Goal: Task Accomplishment & Management: Manage account settings

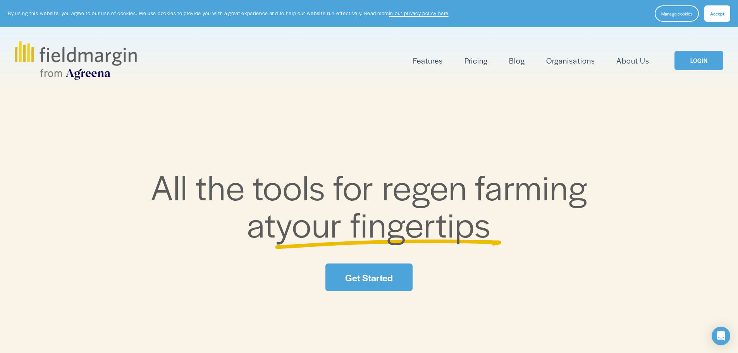
click at [701, 58] on link "LOGIN" at bounding box center [699, 61] width 49 height 20
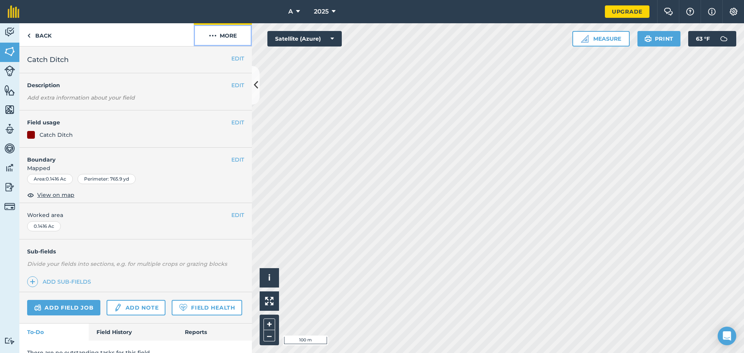
click at [229, 36] on button "More" at bounding box center [223, 34] width 58 height 23
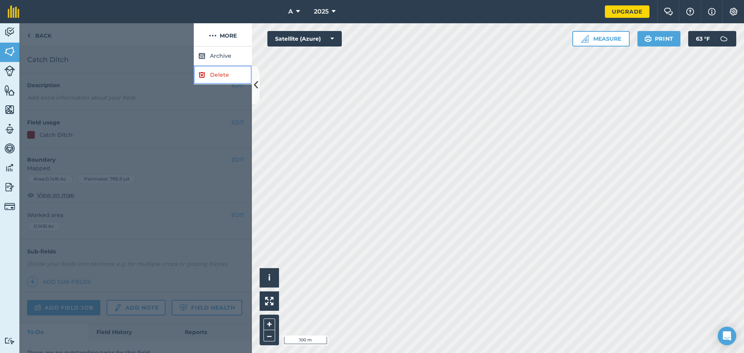
click at [213, 75] on link "Delete" at bounding box center [223, 74] width 58 height 19
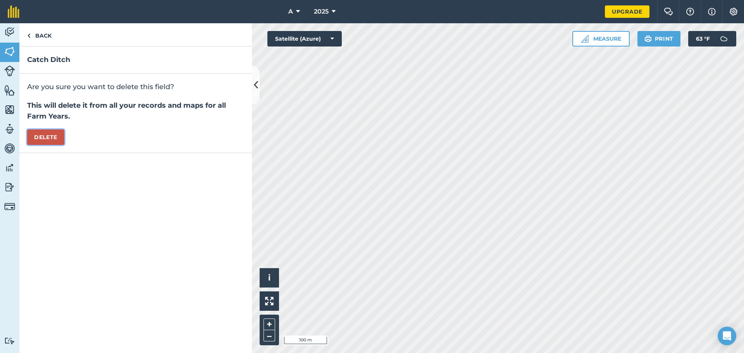
click at [49, 141] on button "Delete" at bounding box center [45, 136] width 37 height 15
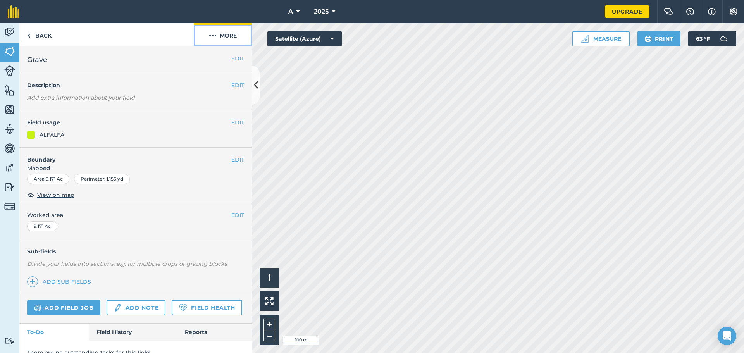
click at [217, 36] on button "More" at bounding box center [223, 34] width 58 height 23
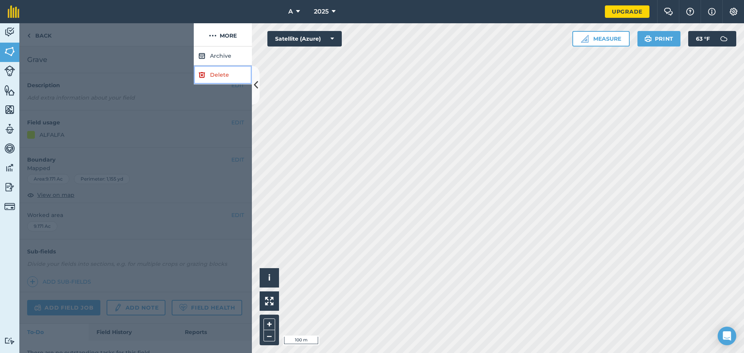
click at [212, 80] on link "Delete" at bounding box center [223, 74] width 58 height 19
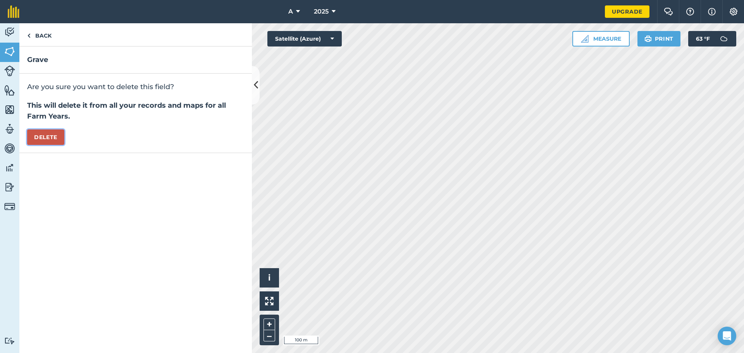
click at [54, 134] on button "Delete" at bounding box center [45, 136] width 37 height 15
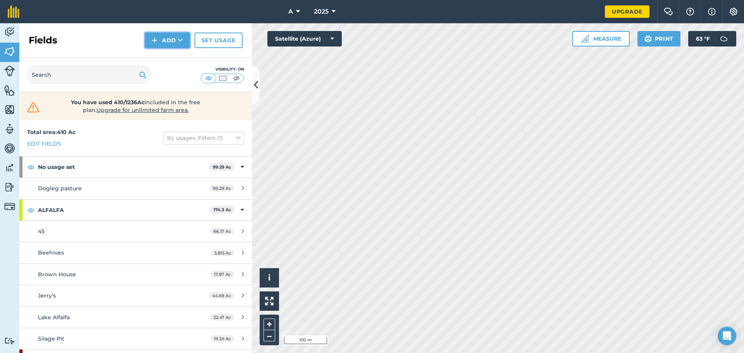
click at [166, 41] on button "Add" at bounding box center [167, 40] width 45 height 15
click at [162, 59] on link "Draw" at bounding box center [167, 57] width 43 height 17
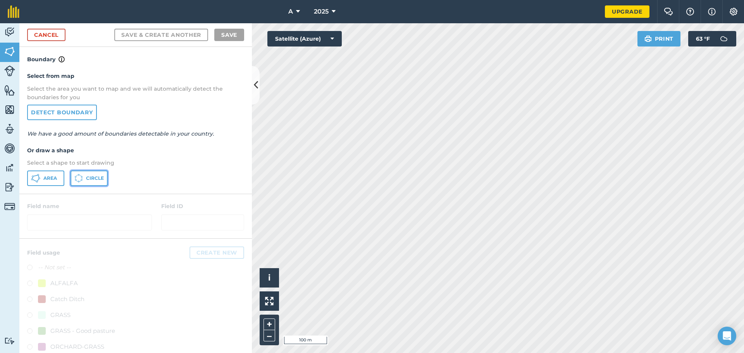
click at [84, 177] on button "Circle" at bounding box center [89, 177] width 37 height 15
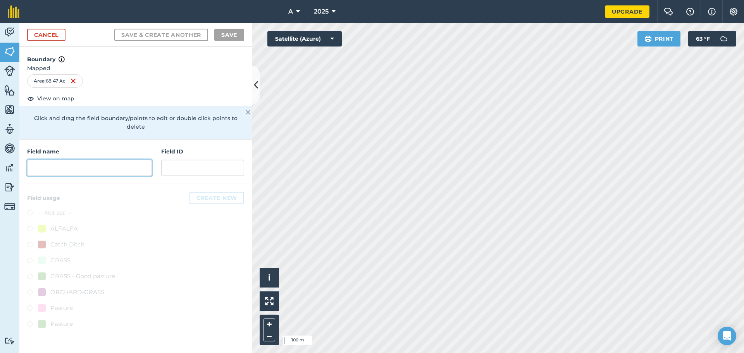
click at [97, 160] on input "text" at bounding box center [89, 168] width 125 height 16
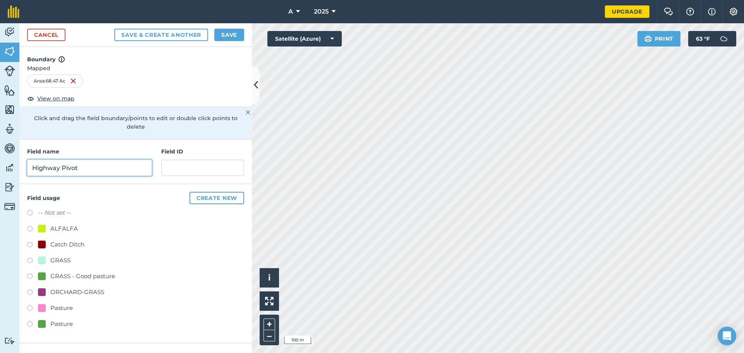
type input "Highway Pivot"
click at [114, 29] on button "Save & Create Another" at bounding box center [161, 35] width 94 height 12
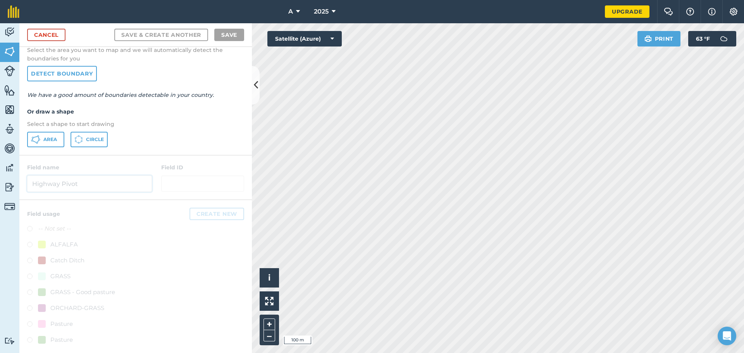
scroll to position [45, 0]
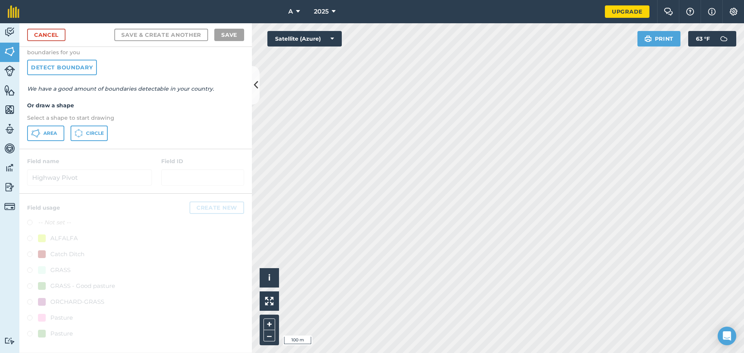
click at [95, 176] on div at bounding box center [135, 171] width 232 height 44
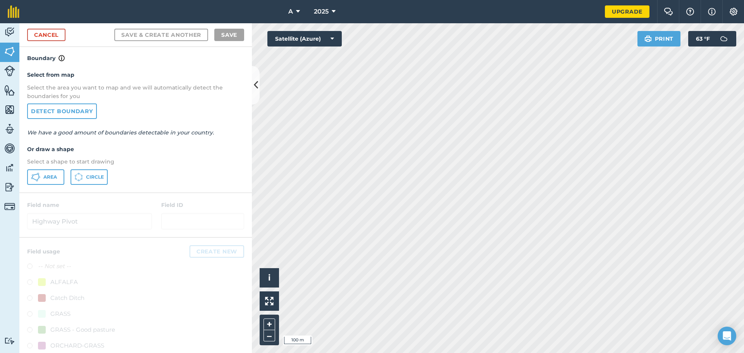
scroll to position [0, 0]
click at [42, 34] on link "Cancel" at bounding box center [46, 35] width 38 height 12
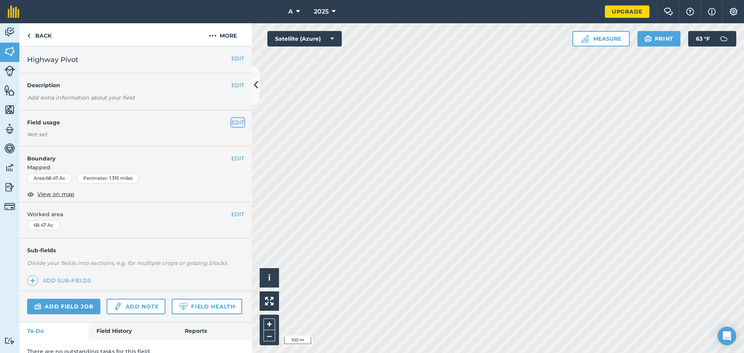
click at [231, 122] on button "EDIT" at bounding box center [237, 122] width 13 height 9
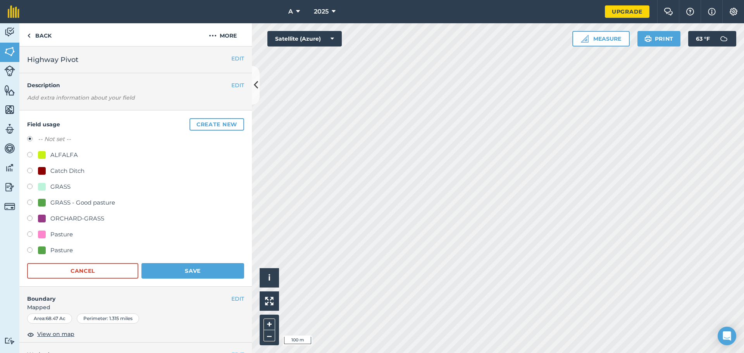
click at [80, 217] on div "ORCHARD-GRASS" at bounding box center [77, 218] width 54 height 9
radio input "true"
radio input "false"
click at [189, 276] on button "Save" at bounding box center [192, 270] width 103 height 15
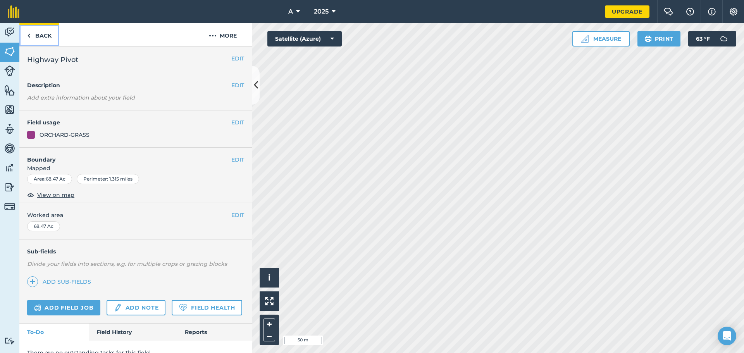
click at [43, 37] on link "Back" at bounding box center [39, 34] width 40 height 23
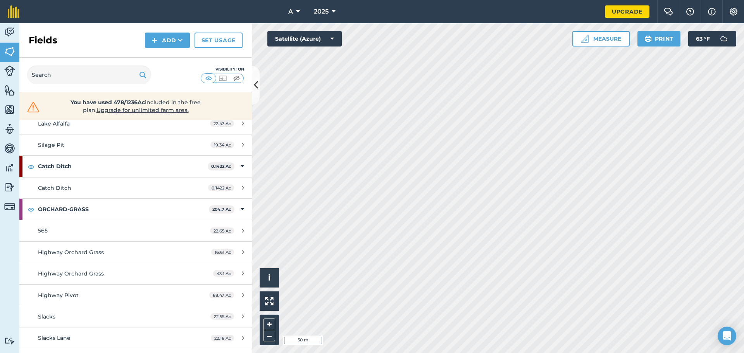
scroll to position [211, 0]
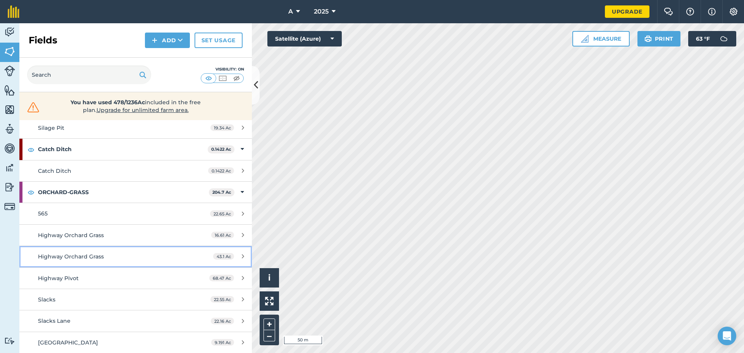
click at [236, 252] on link "Highway Orchard Grass 43.1 Ac" at bounding box center [135, 256] width 232 height 21
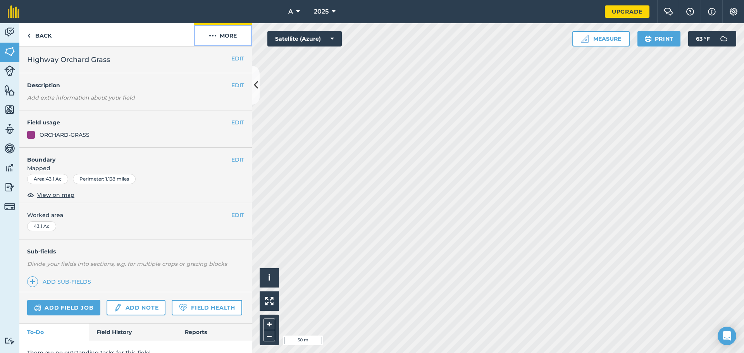
click at [228, 34] on button "More" at bounding box center [223, 34] width 58 height 23
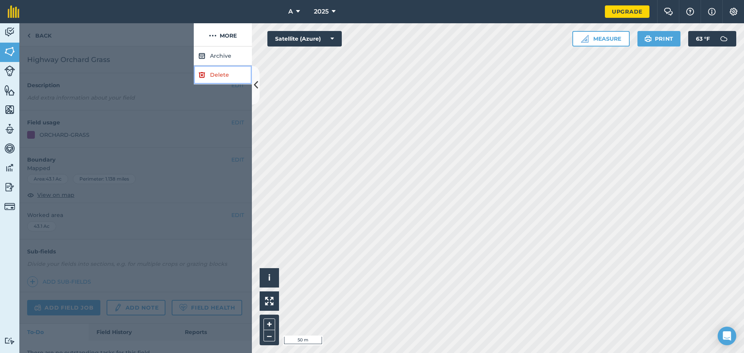
click at [215, 76] on link "Delete" at bounding box center [223, 74] width 58 height 19
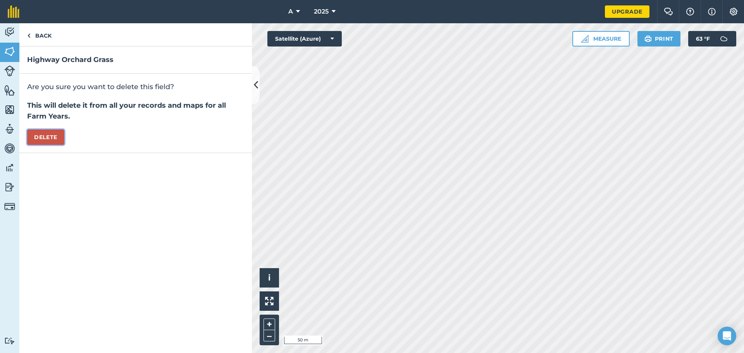
click at [43, 140] on button "Delete" at bounding box center [45, 136] width 37 height 15
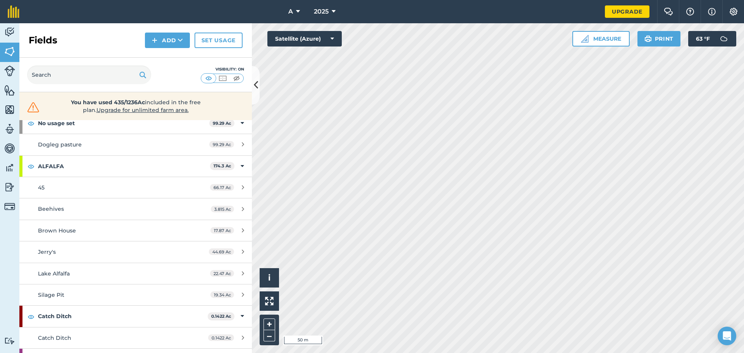
scroll to position [189, 0]
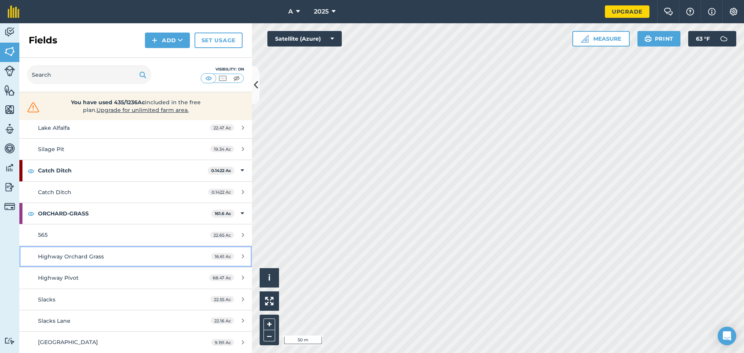
click at [242, 255] on icon at bounding box center [243, 256] width 2 height 6
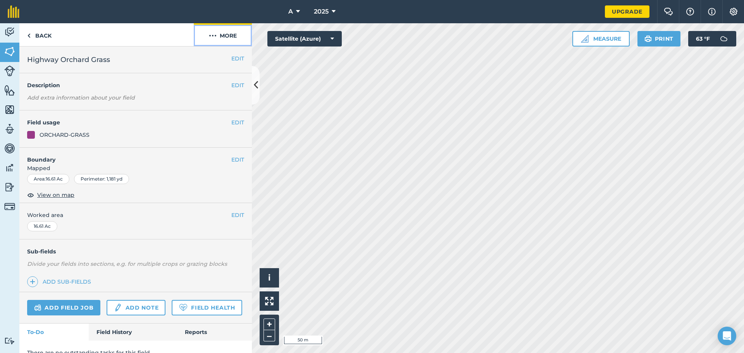
click at [225, 32] on button "More" at bounding box center [223, 34] width 58 height 23
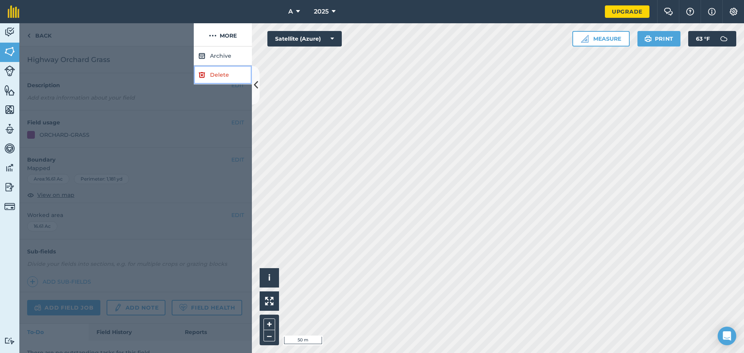
click at [211, 79] on link "Delete" at bounding box center [223, 74] width 58 height 19
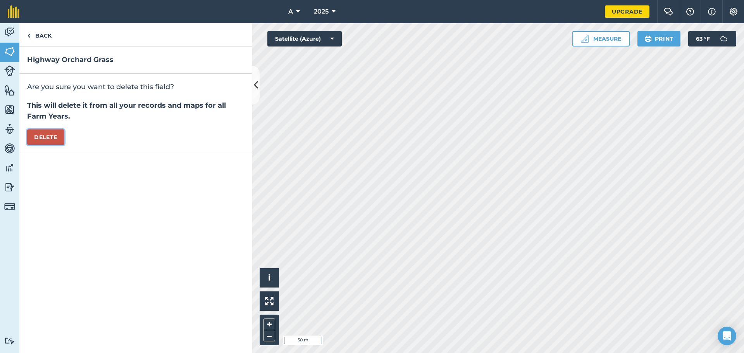
click at [60, 134] on button "Delete" at bounding box center [45, 136] width 37 height 15
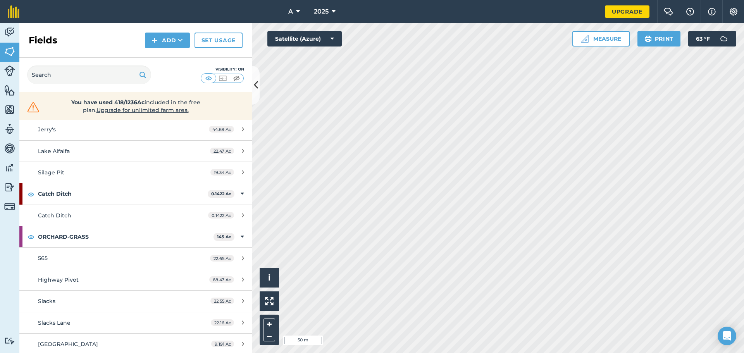
scroll to position [168, 0]
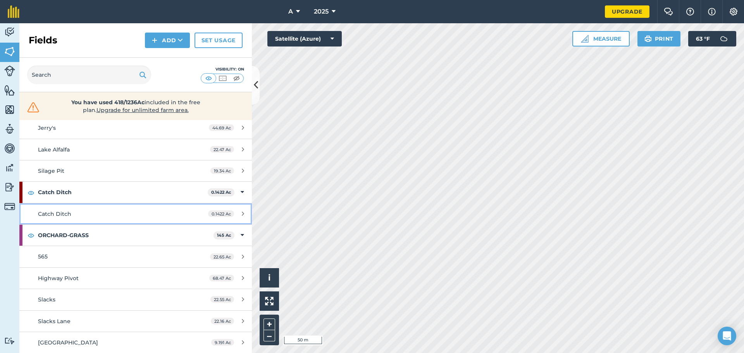
click at [235, 216] on div "0.1422 Ac" at bounding box center [226, 214] width 52 height 6
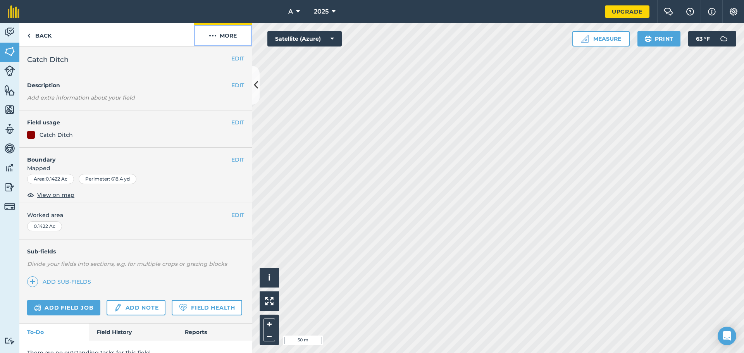
click at [230, 32] on button "More" at bounding box center [223, 34] width 58 height 23
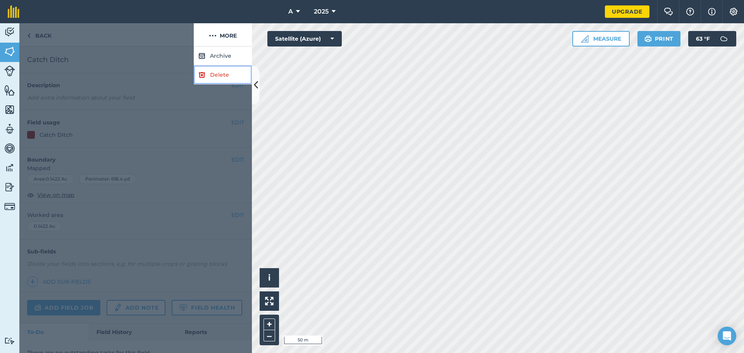
click at [211, 72] on link "Delete" at bounding box center [223, 74] width 58 height 19
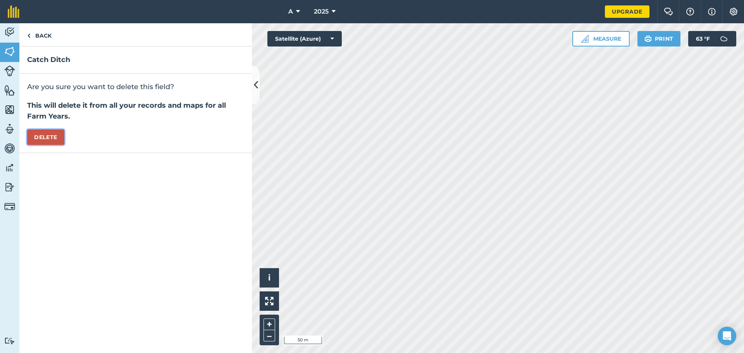
click at [44, 134] on button "Delete" at bounding box center [45, 136] width 37 height 15
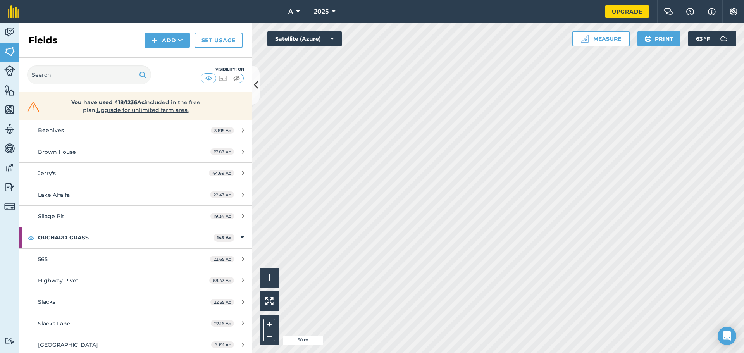
scroll to position [125, 0]
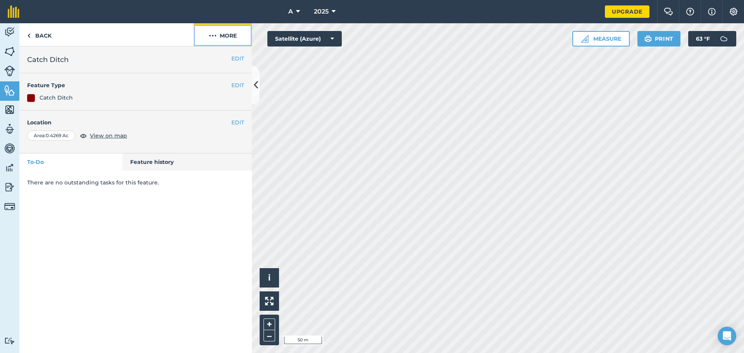
click at [215, 29] on button "More" at bounding box center [223, 34] width 58 height 23
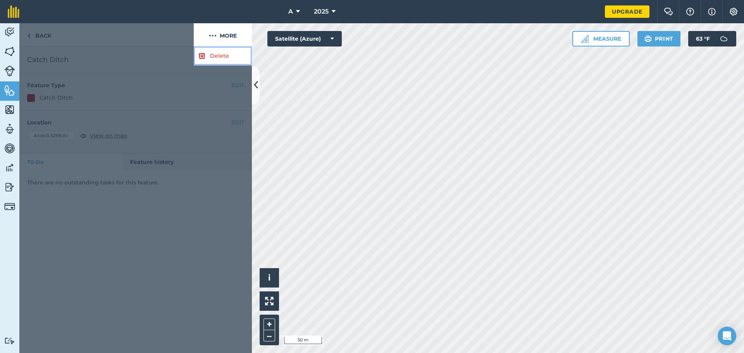
click at [211, 57] on link "Delete" at bounding box center [223, 55] width 58 height 19
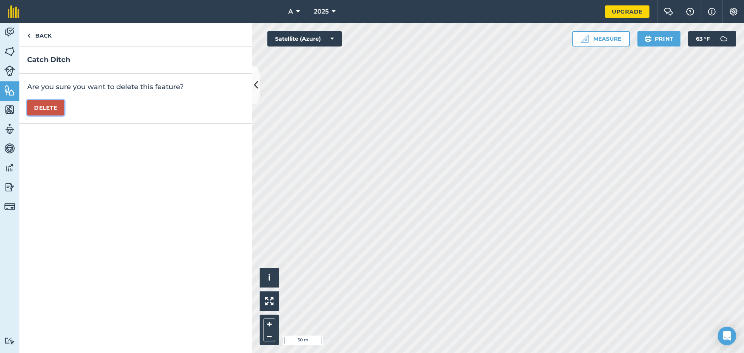
drag, startPoint x: 64, startPoint y: 110, endPoint x: 55, endPoint y: 112, distance: 8.6
click at [63, 110] on button "Delete" at bounding box center [45, 107] width 37 height 15
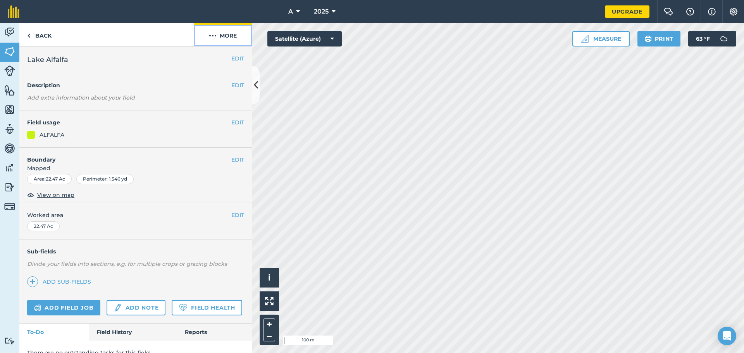
click at [237, 31] on button "More" at bounding box center [223, 34] width 58 height 23
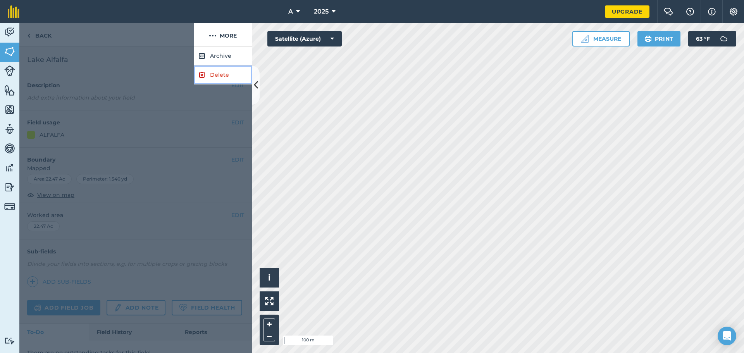
click at [213, 83] on link "Delete" at bounding box center [223, 74] width 58 height 19
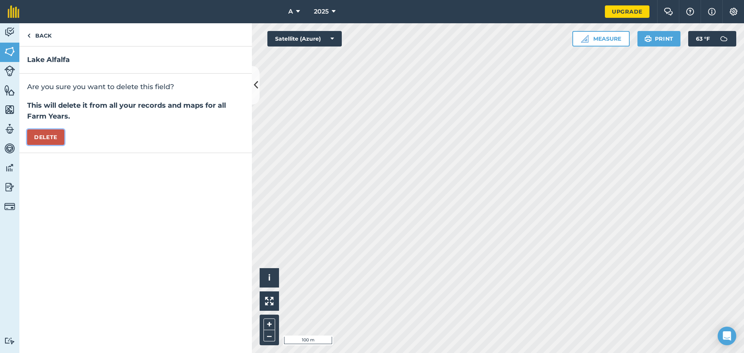
click at [43, 137] on button "Delete" at bounding box center [45, 136] width 37 height 15
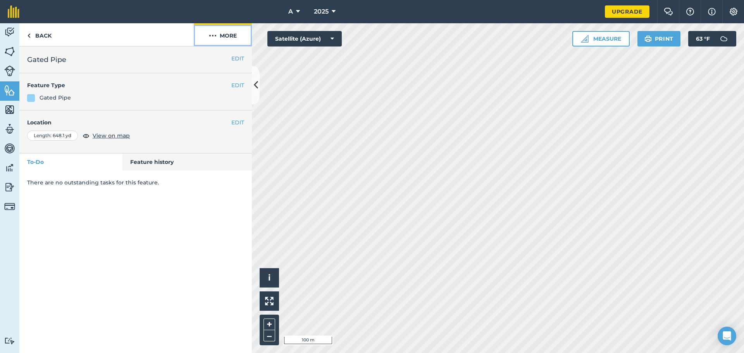
click at [223, 33] on button "More" at bounding box center [223, 34] width 58 height 23
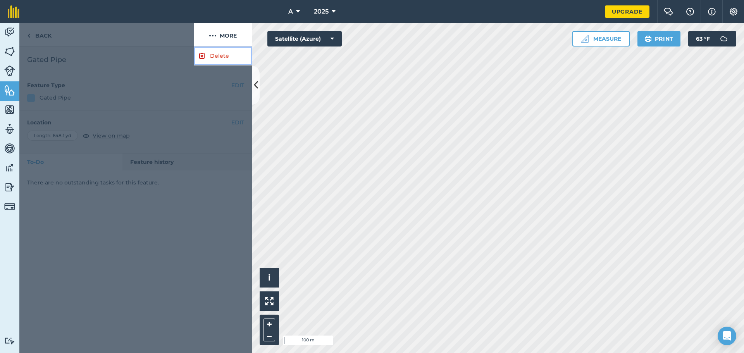
click at [211, 53] on link "Delete" at bounding box center [223, 55] width 58 height 19
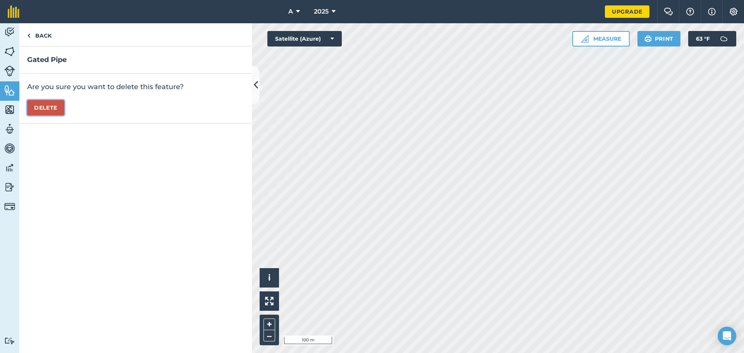
click at [50, 112] on button "Delete" at bounding box center [45, 107] width 37 height 15
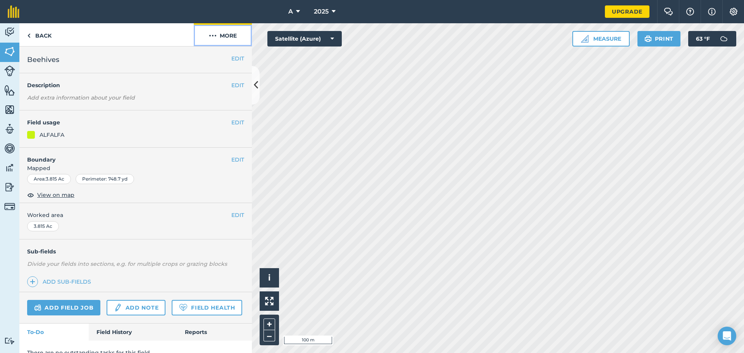
click at [224, 33] on button "More" at bounding box center [223, 34] width 58 height 23
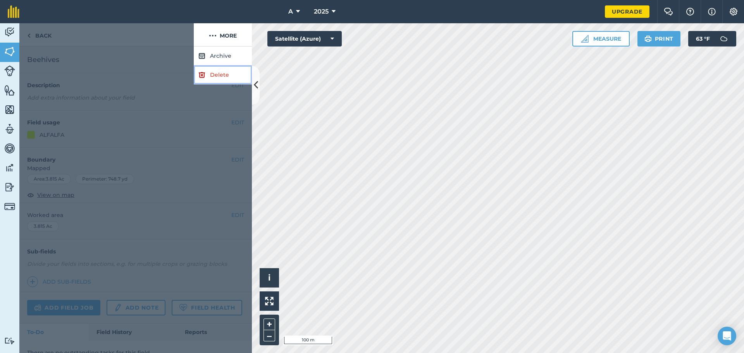
click at [222, 78] on link "Delete" at bounding box center [223, 74] width 58 height 19
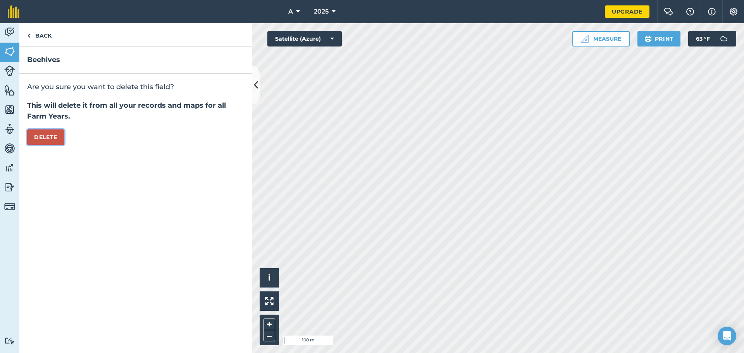
click at [53, 142] on button "Delete" at bounding box center [45, 136] width 37 height 15
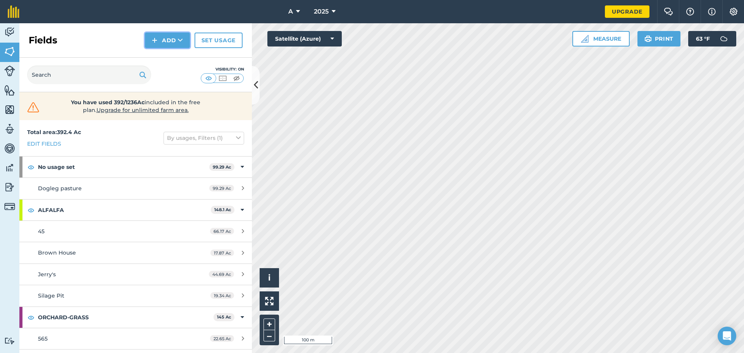
click at [153, 41] on img at bounding box center [154, 40] width 5 height 9
click at [162, 64] on link "Draw" at bounding box center [167, 57] width 43 height 17
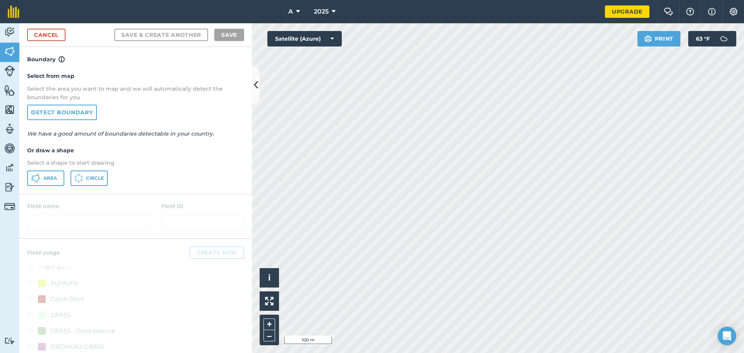
click at [46, 186] on div "Select from map Select the area you want to map and we will automatically detec…" at bounding box center [135, 128] width 232 height 129
click at [48, 181] on button "Area" at bounding box center [45, 177] width 37 height 15
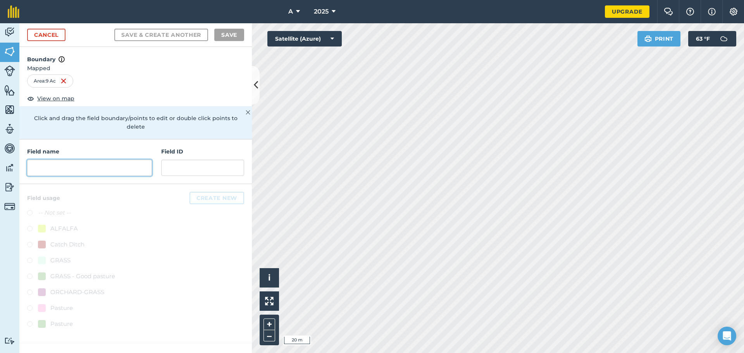
click at [73, 166] on input "text" at bounding box center [89, 168] width 125 height 16
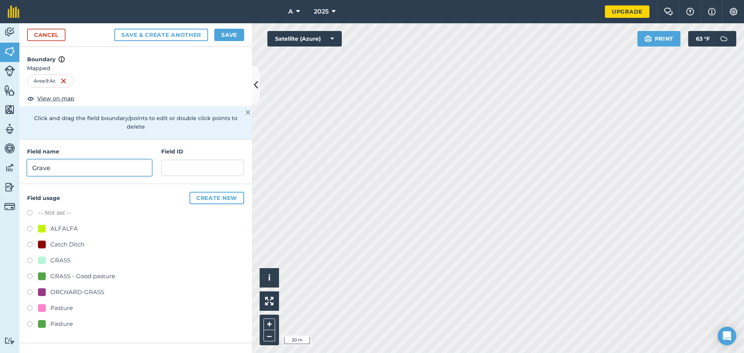
type input "Grave"
click at [71, 224] on div "ALFALFA" at bounding box center [64, 228] width 28 height 9
radio input "true"
click at [100, 288] on div "ORCHARD-GRASS" at bounding box center [77, 292] width 54 height 9
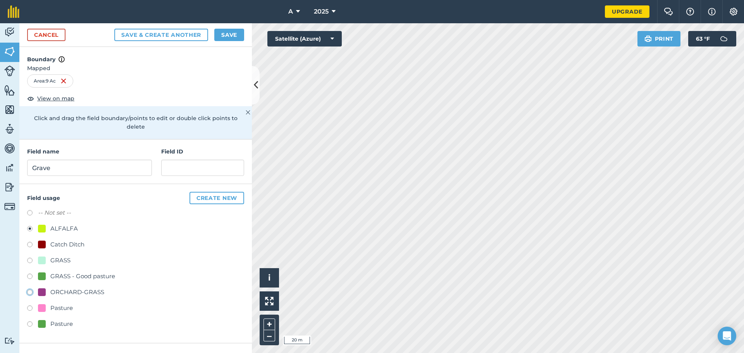
radio input "true"
click at [55, 224] on div "ALFALFA" at bounding box center [64, 228] width 28 height 9
radio input "true"
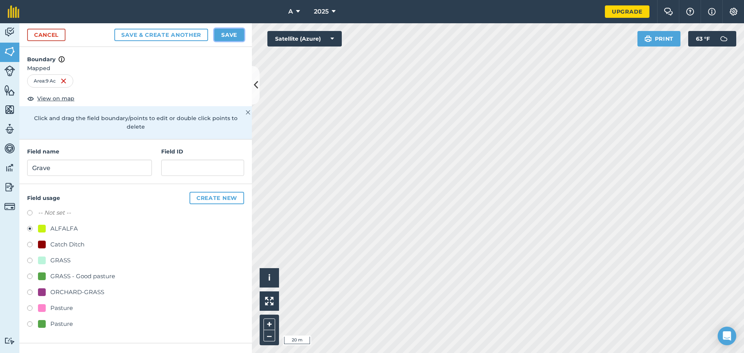
click at [227, 38] on button "Save" at bounding box center [229, 35] width 30 height 12
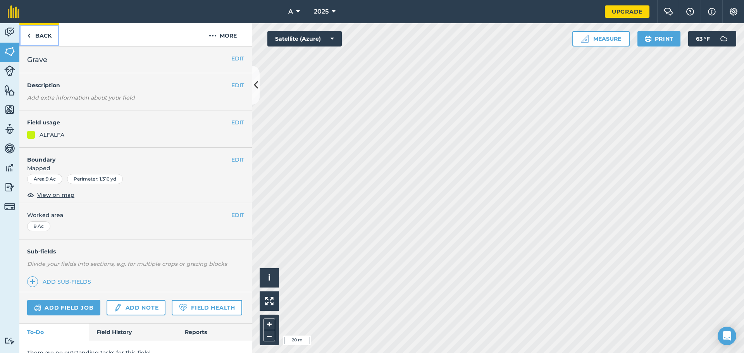
click at [40, 36] on link "Back" at bounding box center [39, 34] width 40 height 23
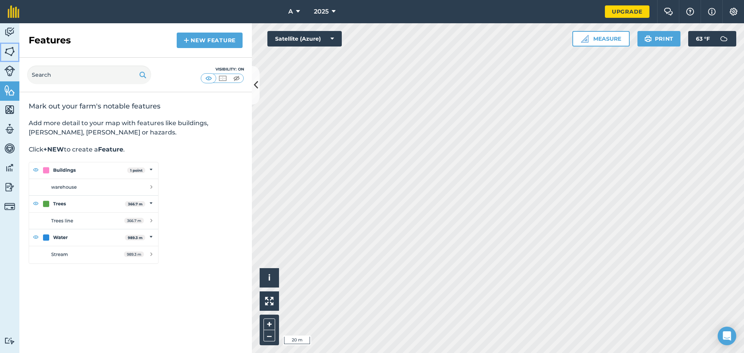
click at [5, 47] on img at bounding box center [9, 52] width 11 height 12
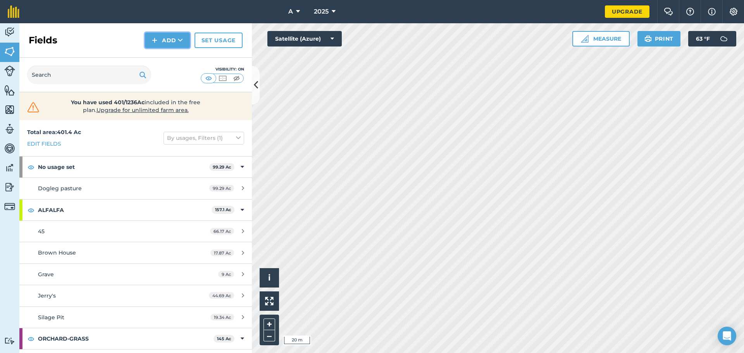
click at [168, 43] on button "Add" at bounding box center [167, 40] width 45 height 15
click at [167, 54] on link "Draw" at bounding box center [167, 57] width 43 height 17
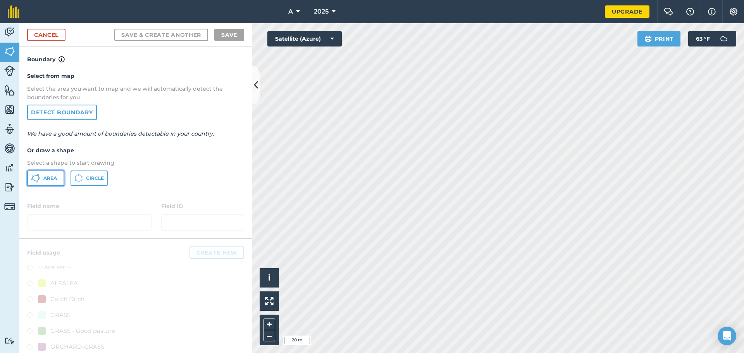
click at [52, 185] on button "Area" at bounding box center [45, 177] width 37 height 15
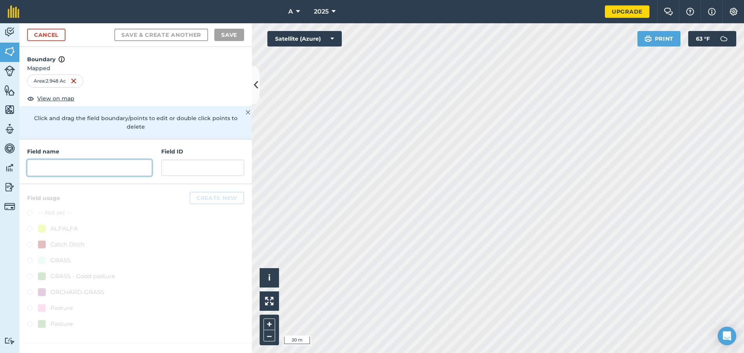
click at [82, 164] on input "text" at bounding box center [89, 168] width 125 height 16
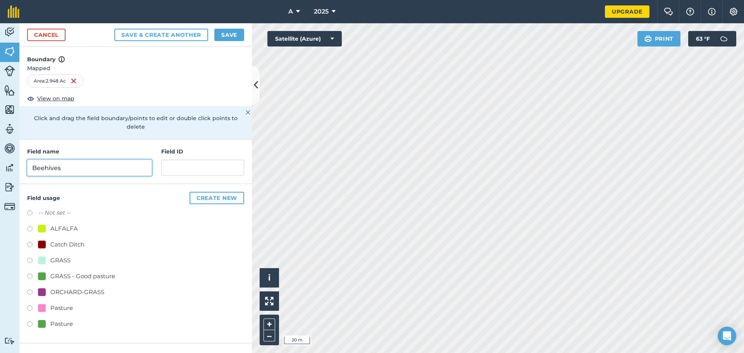
type input "Beehives"
click at [72, 224] on div "ALFALFA" at bounding box center [64, 228] width 28 height 9
radio input "true"
click at [219, 34] on button "Save" at bounding box center [229, 35] width 30 height 12
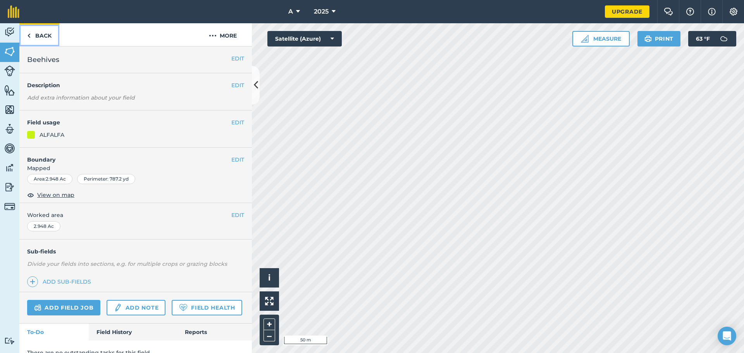
click at [50, 38] on link "Back" at bounding box center [39, 34] width 40 height 23
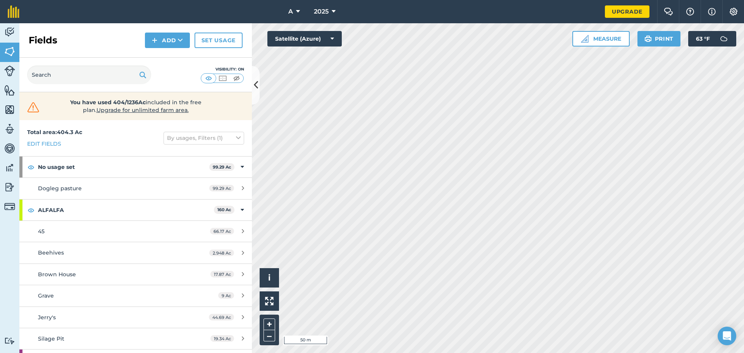
click at [140, 40] on div "Fields Add Set usage" at bounding box center [135, 40] width 232 height 34
click at [160, 40] on button "Add" at bounding box center [167, 40] width 45 height 15
click at [156, 52] on link "Draw" at bounding box center [167, 57] width 43 height 17
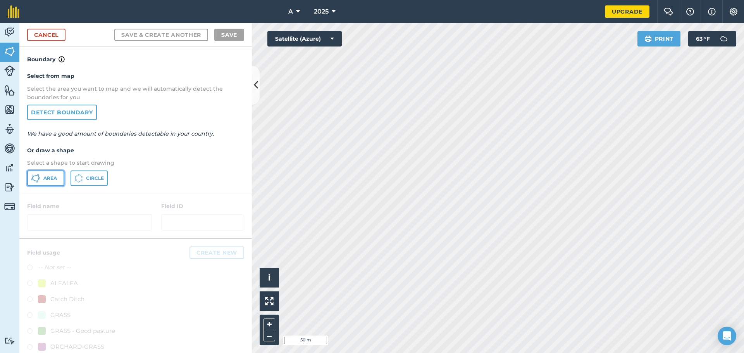
click at [52, 180] on span "Area" at bounding box center [50, 178] width 14 height 6
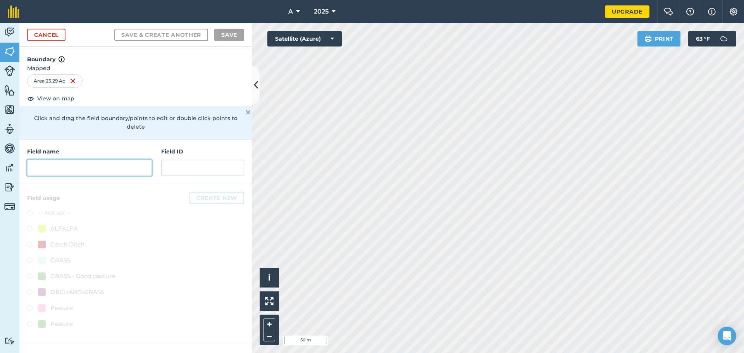
click at [92, 160] on input "text" at bounding box center [89, 168] width 125 height 16
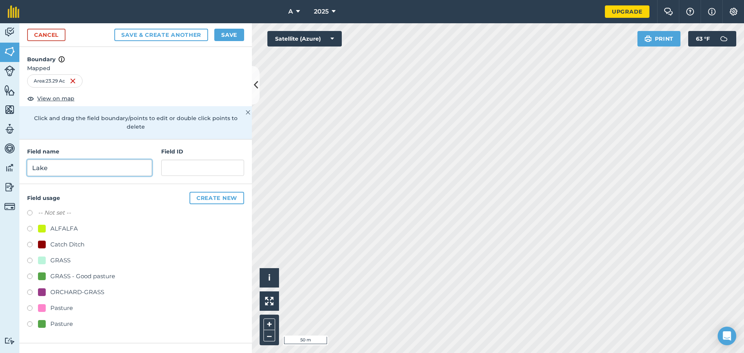
type input "Lake"
click at [59, 224] on div "ALFALFA" at bounding box center [64, 228] width 28 height 9
radio input "true"
click at [219, 38] on button "Save" at bounding box center [229, 35] width 30 height 12
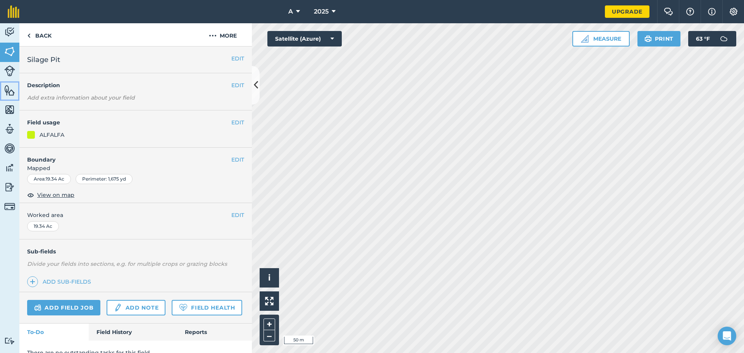
click at [10, 90] on img at bounding box center [9, 90] width 11 height 12
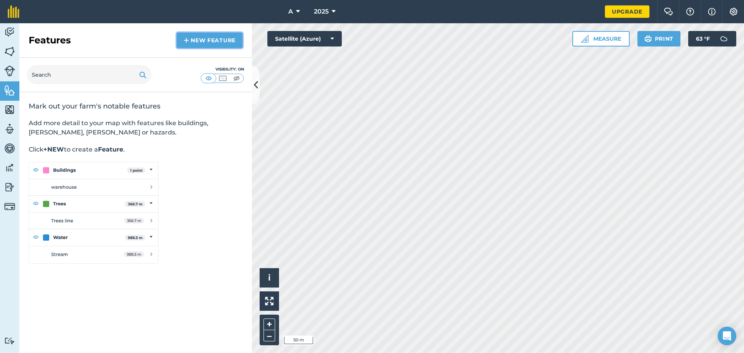
click at [195, 44] on link "New feature" at bounding box center [210, 40] width 66 height 15
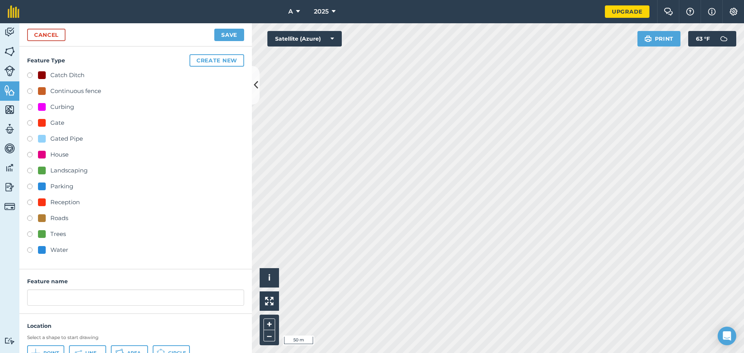
click at [60, 249] on div "Water" at bounding box center [59, 249] width 18 height 9
radio input "true"
type input "Water"
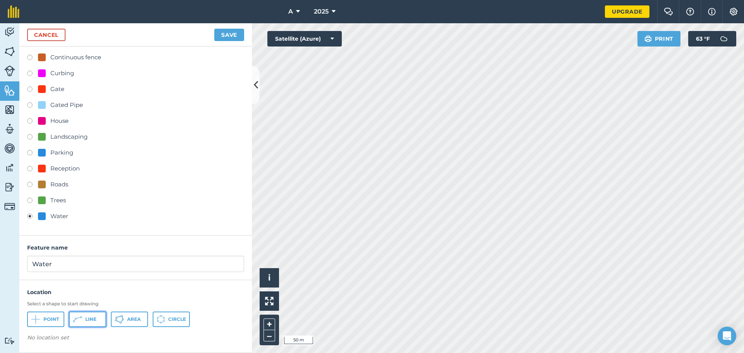
click at [93, 318] on span "Line" at bounding box center [90, 319] width 11 height 6
click at [62, 35] on link "Cancel" at bounding box center [46, 35] width 38 height 12
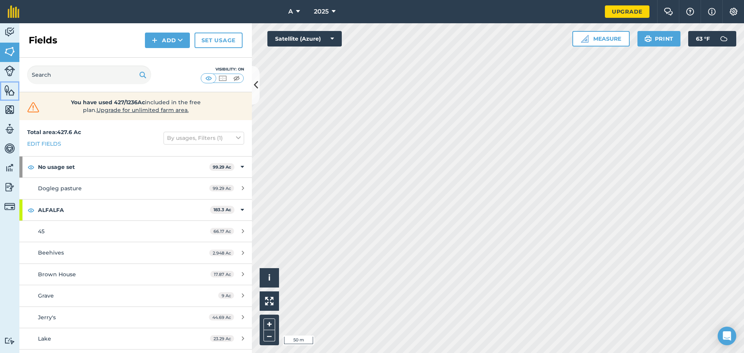
click at [8, 95] on img at bounding box center [9, 90] width 11 height 12
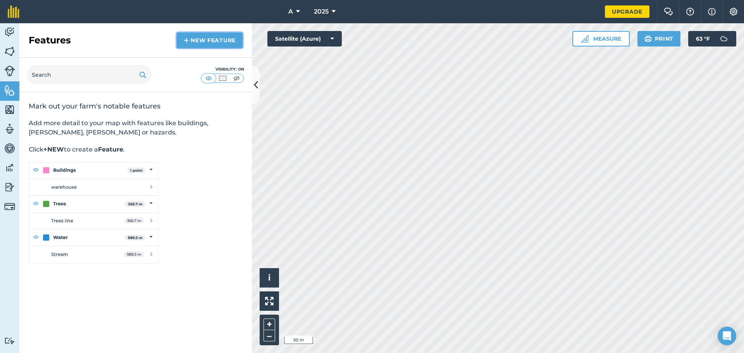
click at [195, 37] on link "New feature" at bounding box center [210, 40] width 66 height 15
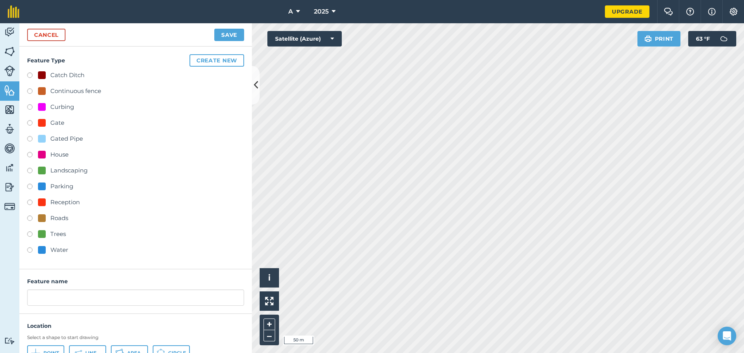
click at [48, 252] on div "Water" at bounding box center [53, 249] width 30 height 9
radio input "true"
type input "Water"
click at [98, 349] on button "Line" at bounding box center [87, 352] width 37 height 15
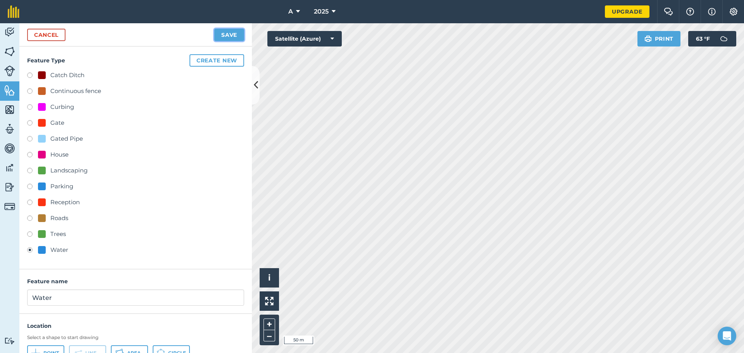
click at [234, 35] on button "Save" at bounding box center [229, 35] width 30 height 12
click at [230, 31] on button "Save" at bounding box center [229, 35] width 30 height 12
click at [238, 33] on button "Save" at bounding box center [229, 35] width 30 height 12
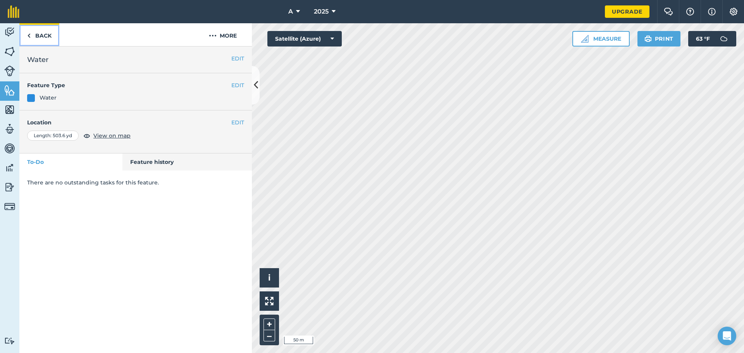
click at [46, 34] on link "Back" at bounding box center [39, 34] width 40 height 23
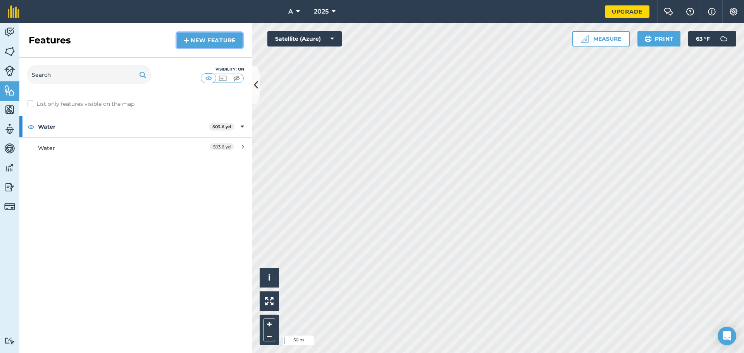
click at [196, 39] on link "New feature" at bounding box center [210, 40] width 66 height 15
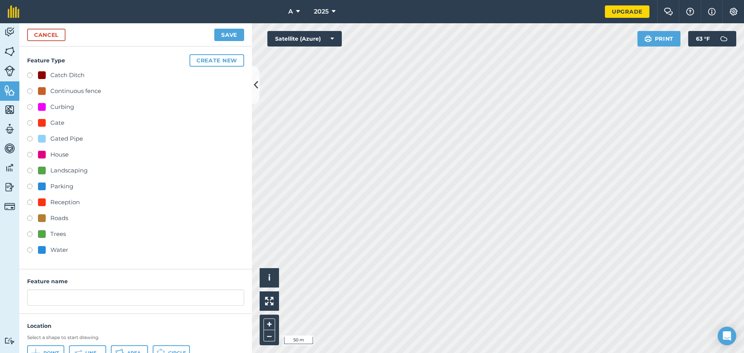
click at [57, 252] on div "Water" at bounding box center [59, 249] width 18 height 9
radio input "true"
type input "Water 2"
click at [90, 348] on button "Line" at bounding box center [87, 352] width 37 height 15
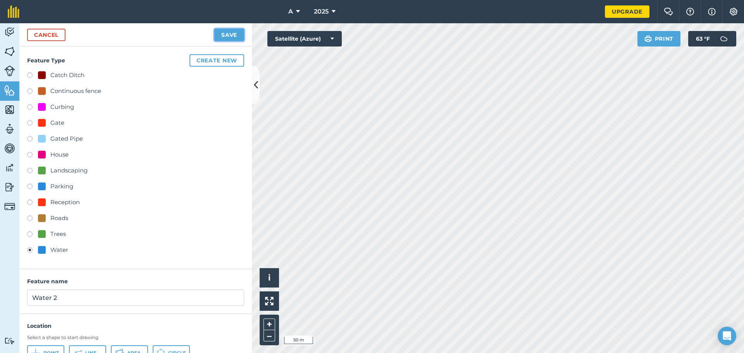
click at [234, 36] on button "Save" at bounding box center [229, 35] width 30 height 12
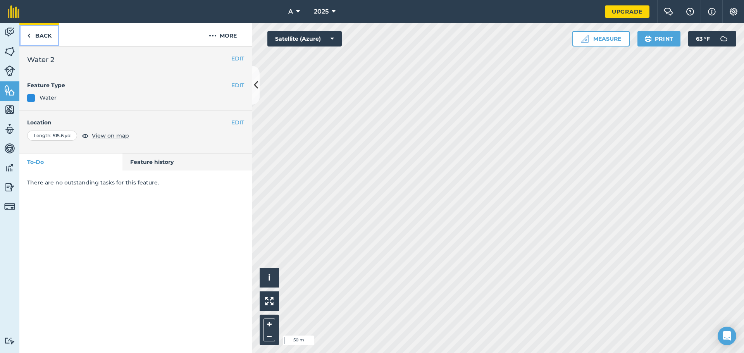
click at [41, 38] on link "Back" at bounding box center [39, 34] width 40 height 23
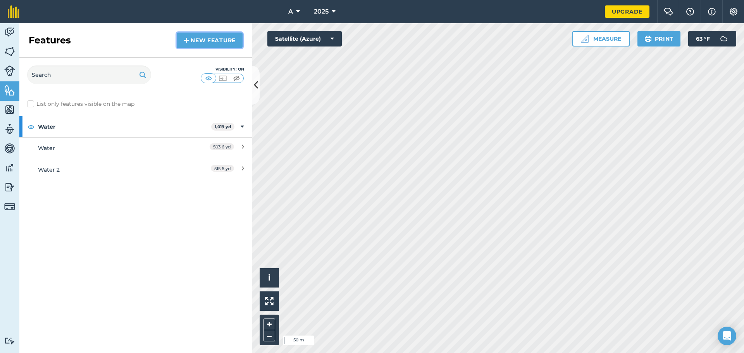
click at [187, 36] on img at bounding box center [186, 40] width 5 height 9
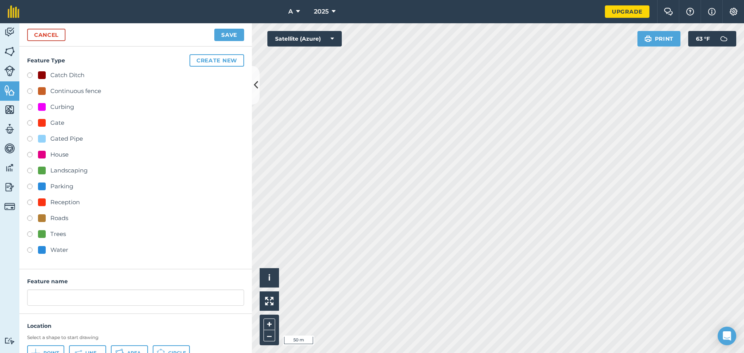
click at [62, 248] on div "Water" at bounding box center [59, 249] width 18 height 9
radio input "true"
type input "Water 3"
click at [88, 350] on span "Line" at bounding box center [90, 353] width 11 height 6
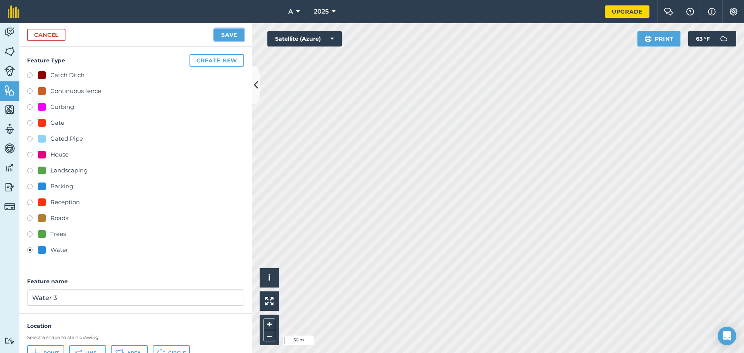
click at [230, 35] on button "Save" at bounding box center [229, 35] width 30 height 12
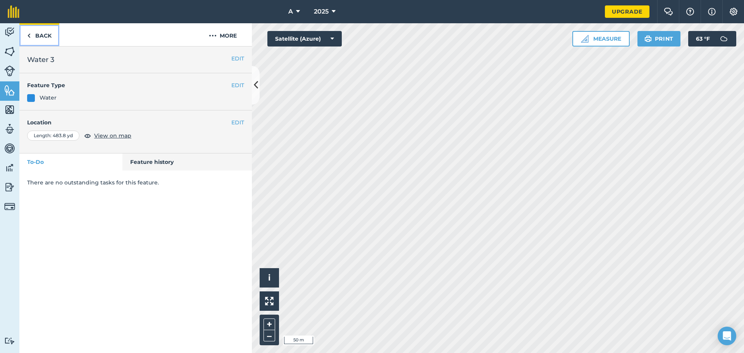
click at [38, 39] on link "Back" at bounding box center [39, 34] width 40 height 23
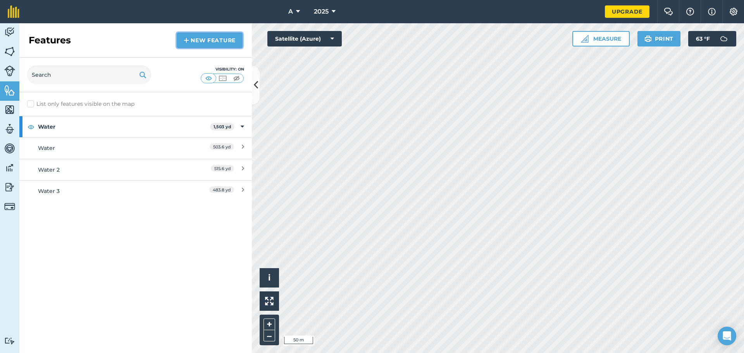
click at [219, 45] on link "New feature" at bounding box center [210, 40] width 66 height 15
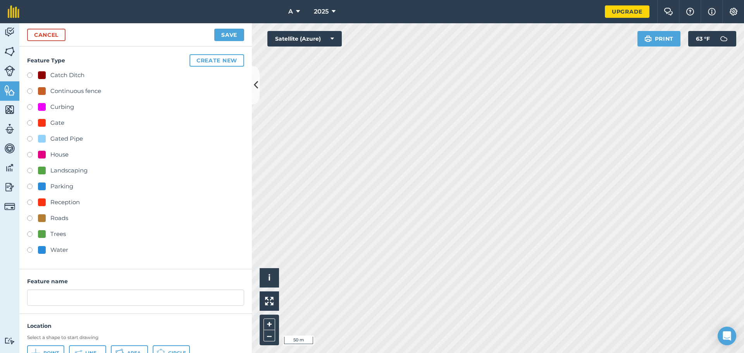
click at [53, 252] on div "Water" at bounding box center [59, 249] width 18 height 9
radio input "true"
type input "Water 4"
click at [93, 351] on span "Line" at bounding box center [90, 353] width 11 height 6
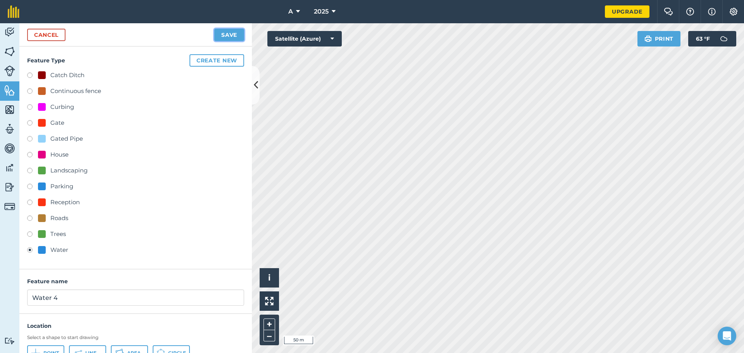
click at [228, 38] on button "Save" at bounding box center [229, 35] width 30 height 12
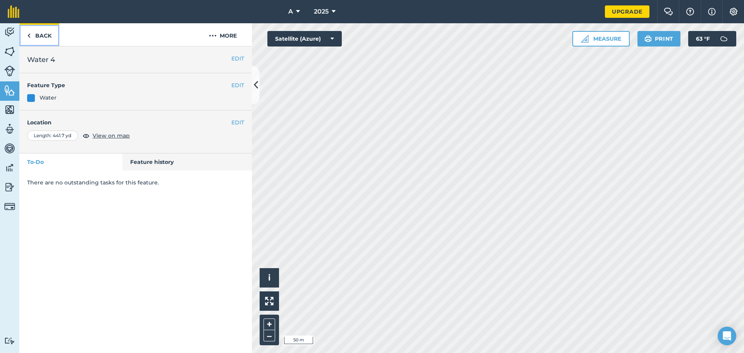
click at [42, 39] on link "Back" at bounding box center [39, 34] width 40 height 23
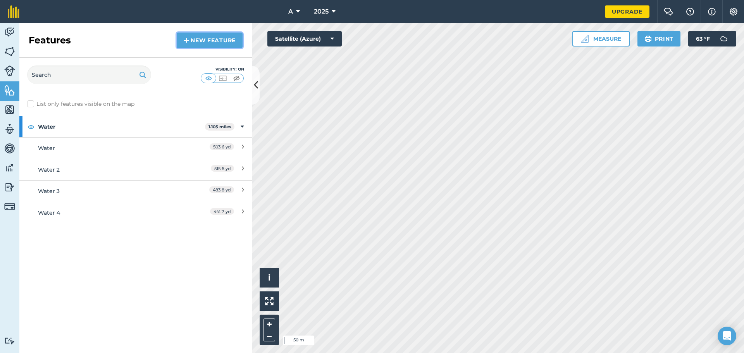
click at [185, 38] on img at bounding box center [186, 40] width 5 height 9
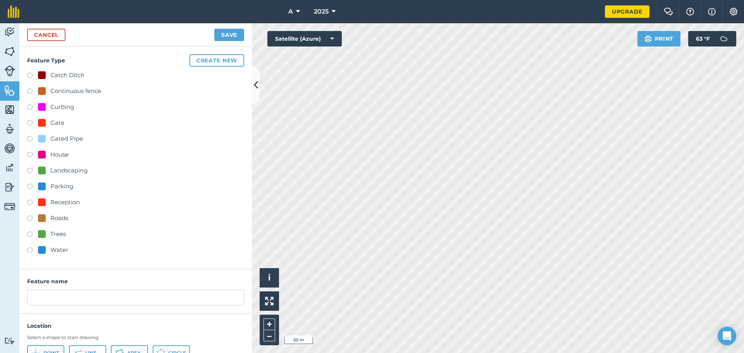
click at [67, 250] on div "Water" at bounding box center [59, 249] width 18 height 9
radio input "true"
type input "Water 5"
click at [90, 348] on button "Line" at bounding box center [87, 352] width 37 height 15
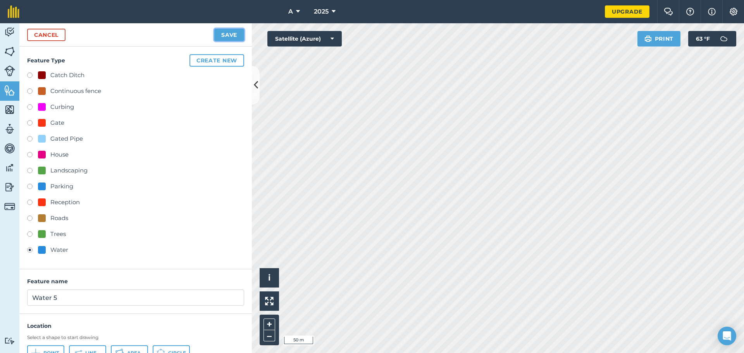
click at [215, 33] on button "Save" at bounding box center [229, 35] width 30 height 12
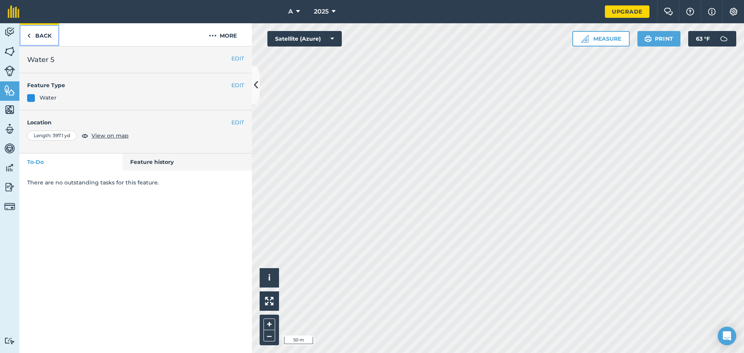
click at [55, 33] on link "Back" at bounding box center [39, 34] width 40 height 23
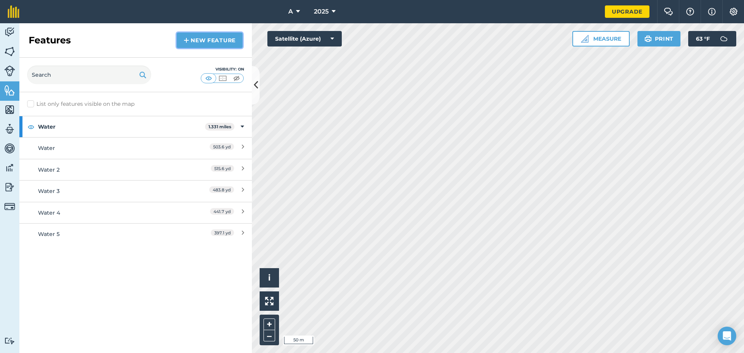
click at [197, 46] on link "New feature" at bounding box center [210, 40] width 66 height 15
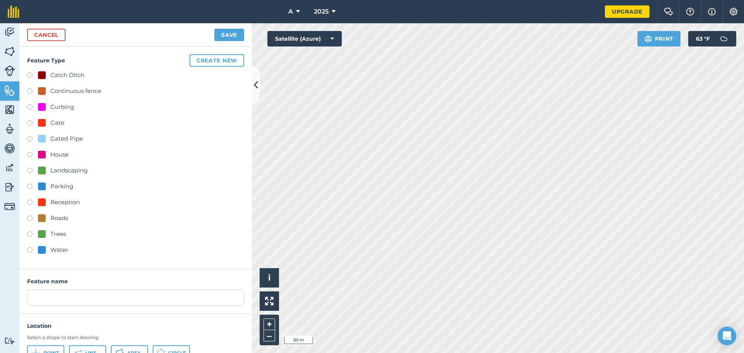
click at [57, 253] on div "Water" at bounding box center [59, 249] width 18 height 9
radio input "true"
type input "Water 6"
click at [87, 350] on span "Line" at bounding box center [90, 353] width 11 height 6
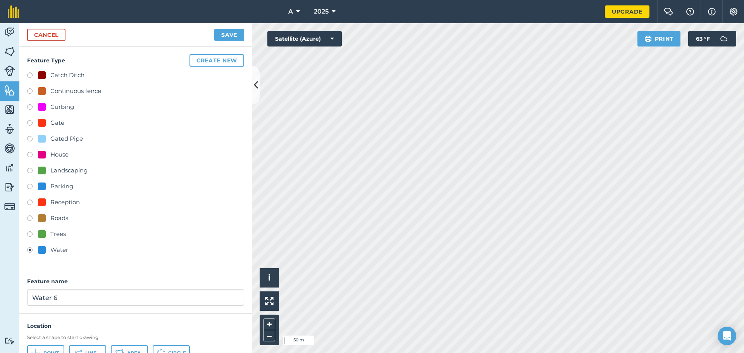
click at [226, 41] on div "Cancel Save" at bounding box center [135, 34] width 232 height 23
click at [228, 39] on button "Save" at bounding box center [229, 35] width 30 height 12
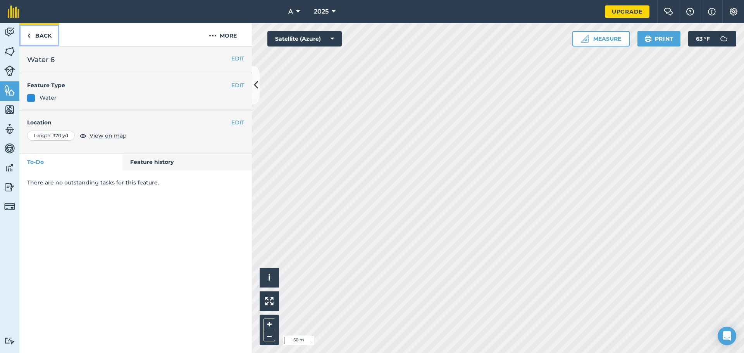
click at [40, 34] on link "Back" at bounding box center [39, 34] width 40 height 23
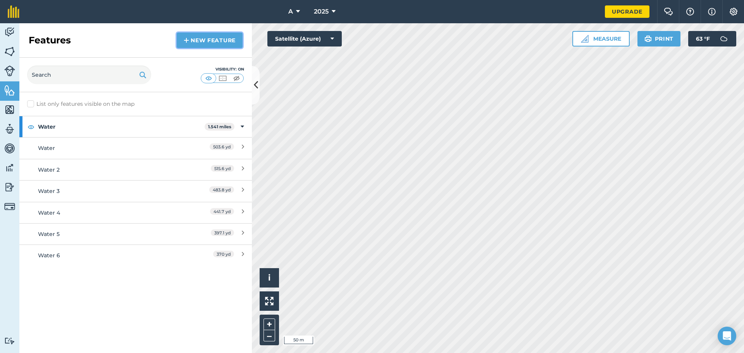
click at [188, 40] on img at bounding box center [186, 40] width 5 height 9
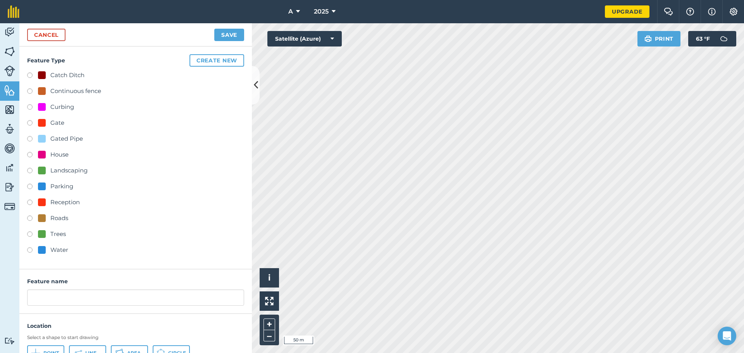
click at [56, 255] on div "Water" at bounding box center [135, 250] width 217 height 11
click at [59, 251] on div "Water" at bounding box center [59, 249] width 18 height 9
radio input "true"
type input "Water 7"
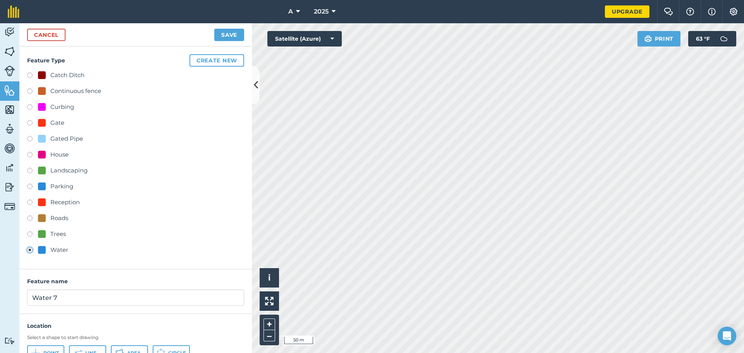
scroll to position [34, 0]
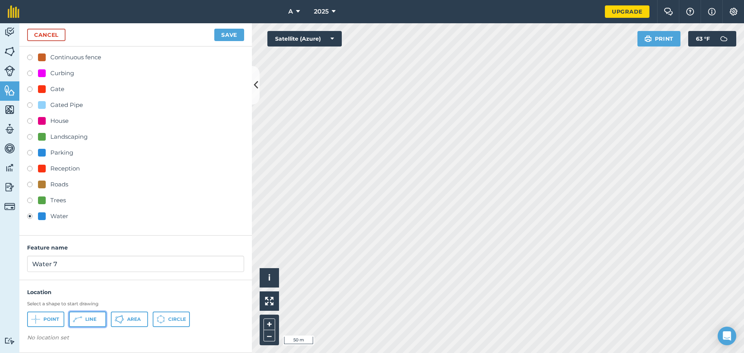
click at [98, 321] on button "Line" at bounding box center [87, 319] width 37 height 15
click at [237, 34] on button "Save" at bounding box center [229, 35] width 30 height 12
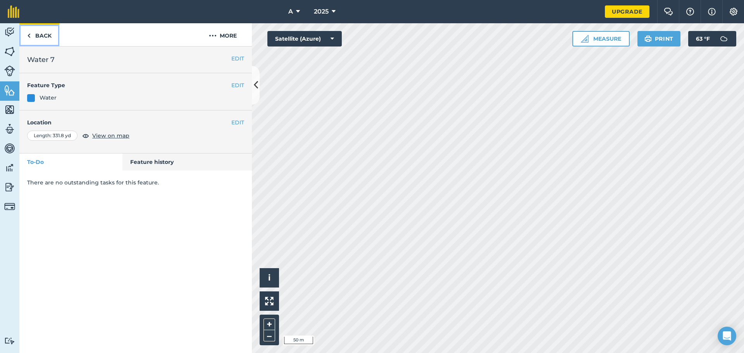
drag, startPoint x: 53, startPoint y: 53, endPoint x: 49, endPoint y: 37, distance: 16.1
click at [49, 37] on link "Back" at bounding box center [39, 34] width 40 height 23
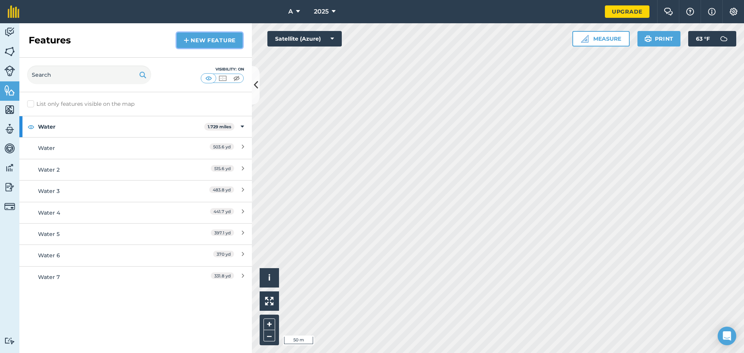
click at [220, 41] on link "New feature" at bounding box center [210, 40] width 66 height 15
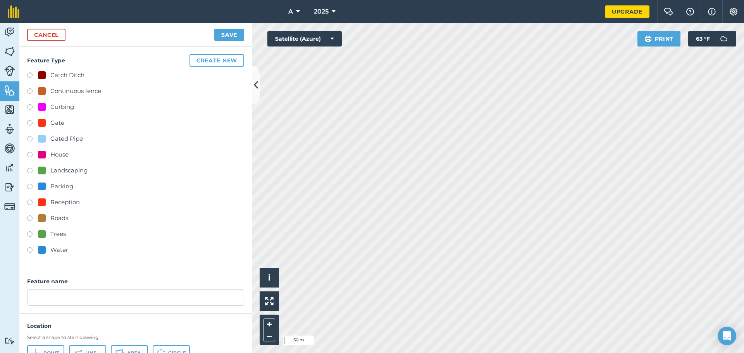
click at [58, 253] on div "Water" at bounding box center [59, 249] width 18 height 9
radio input "true"
type input "Water 8"
click at [93, 350] on span "Line" at bounding box center [90, 353] width 11 height 6
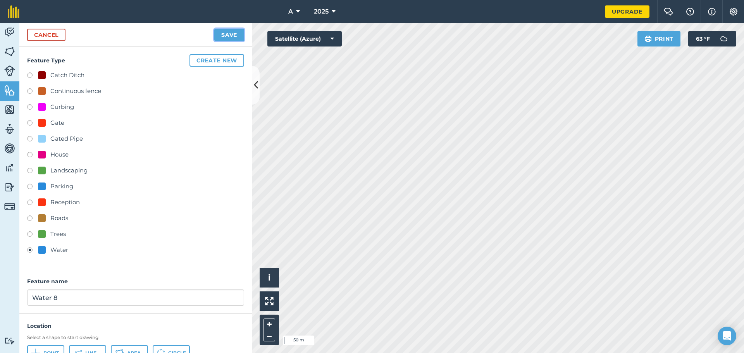
click at [233, 38] on button "Save" at bounding box center [229, 35] width 30 height 12
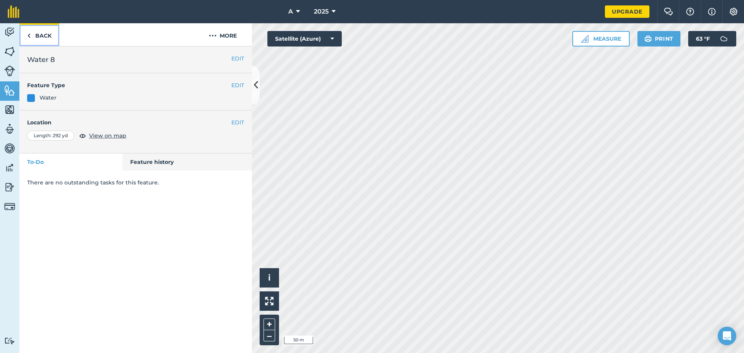
click at [52, 35] on link "Back" at bounding box center [39, 34] width 40 height 23
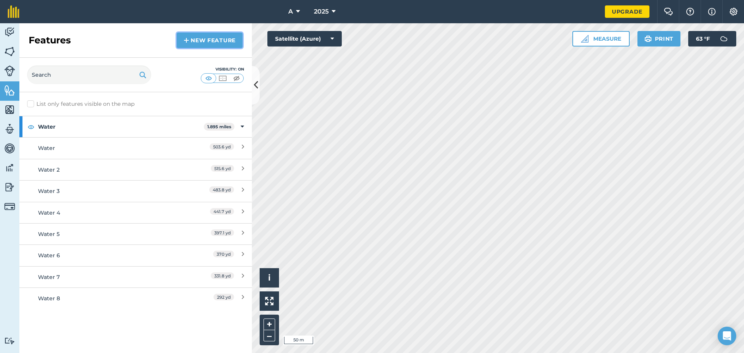
click at [207, 38] on link "New feature" at bounding box center [210, 40] width 66 height 15
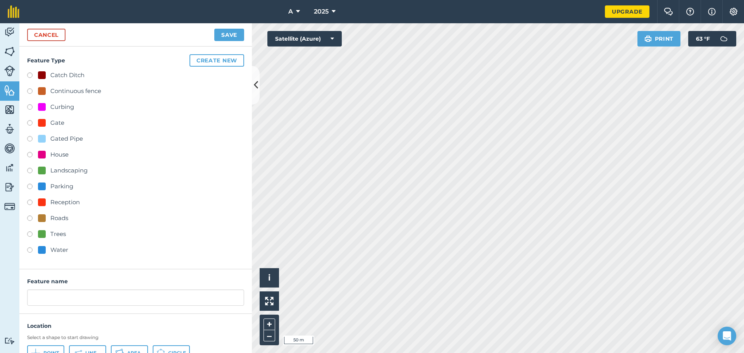
click at [51, 254] on div "Water" at bounding box center [59, 249] width 18 height 9
radio input "true"
type input "Water 9"
click at [84, 348] on button "Line" at bounding box center [87, 352] width 37 height 15
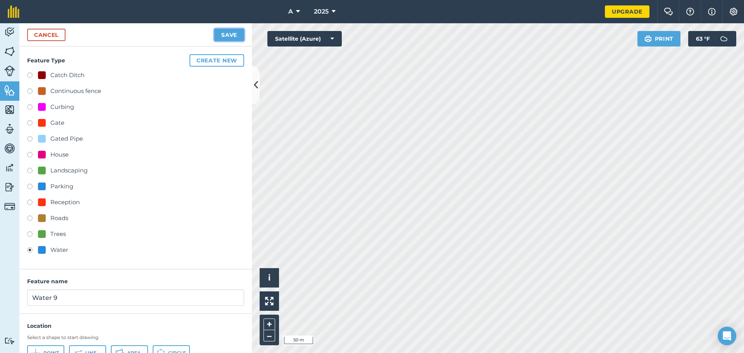
click at [229, 34] on button "Save" at bounding box center [229, 35] width 30 height 12
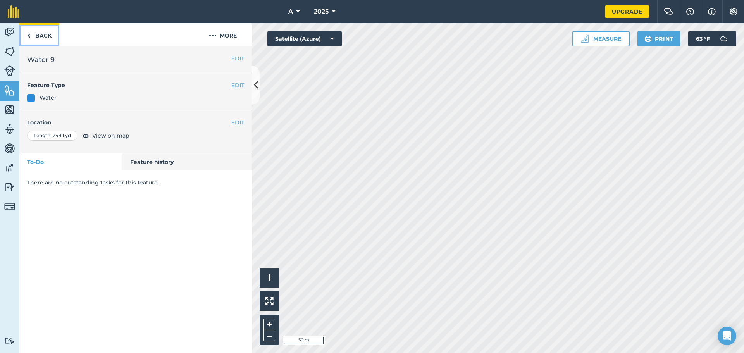
click at [38, 36] on link "Back" at bounding box center [39, 34] width 40 height 23
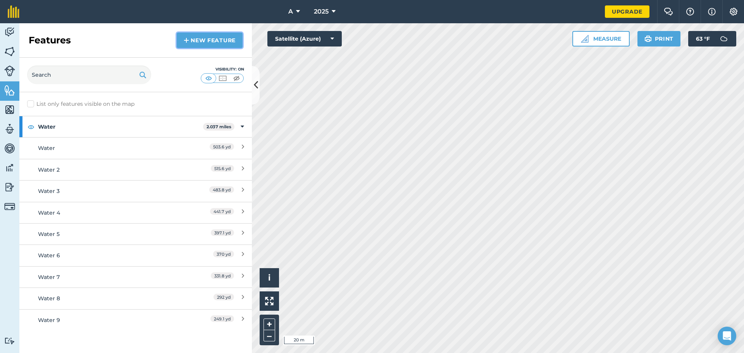
click at [204, 38] on link "New feature" at bounding box center [210, 40] width 66 height 15
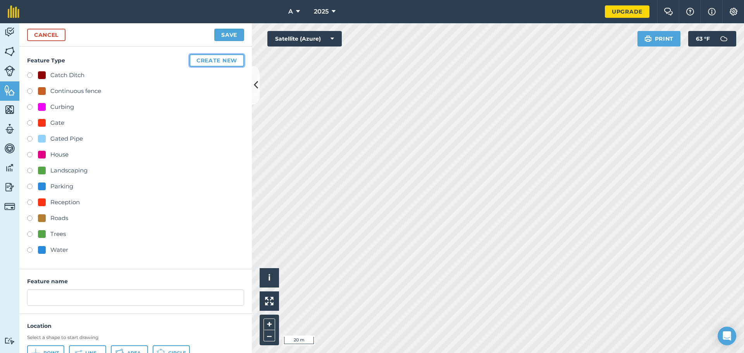
click at [208, 62] on button "Create new" at bounding box center [216, 60] width 55 height 12
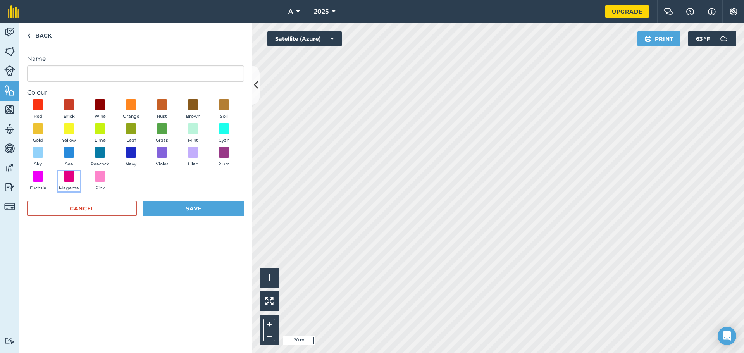
click at [75, 177] on button "Magenta" at bounding box center [69, 181] width 22 height 21
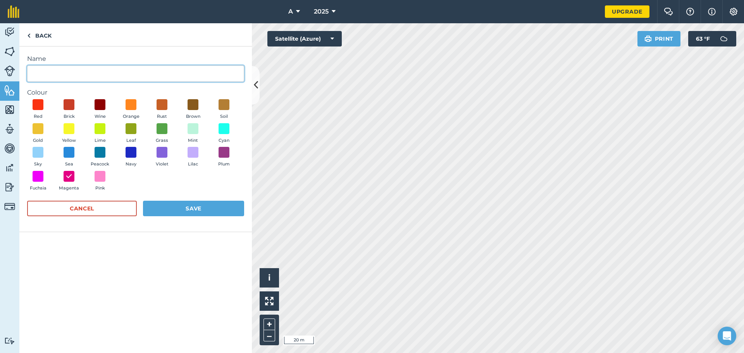
click at [146, 77] on input "Name" at bounding box center [135, 73] width 217 height 16
type input "pipeline"
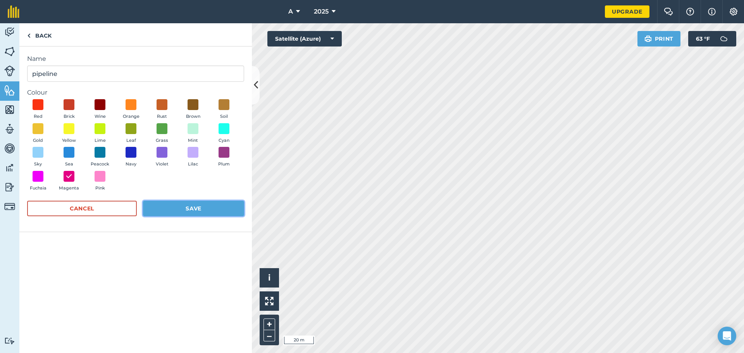
click at [188, 207] on button "Save" at bounding box center [193, 208] width 101 height 15
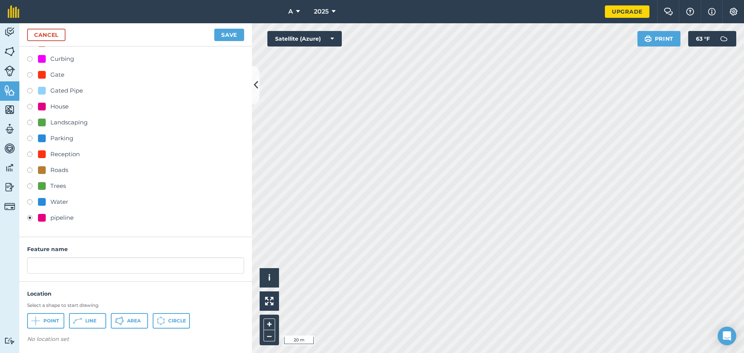
scroll to position [50, 0]
click at [90, 319] on span "Line" at bounding box center [90, 319] width 11 height 6
click at [232, 37] on button "Save" at bounding box center [229, 35] width 30 height 12
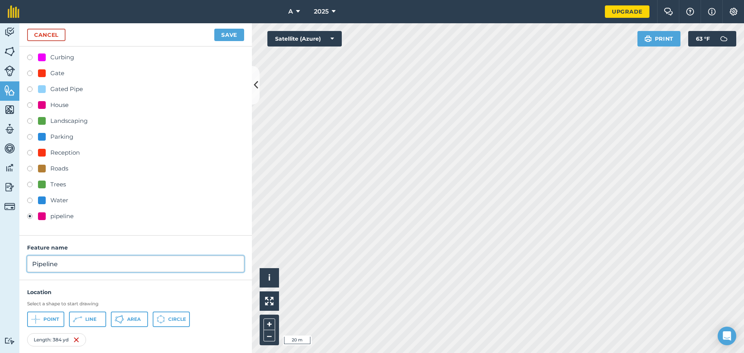
type input "Pipeline"
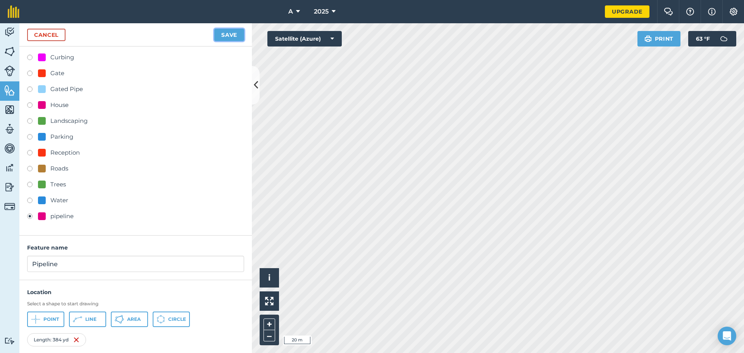
click at [223, 34] on button "Save" at bounding box center [229, 35] width 30 height 12
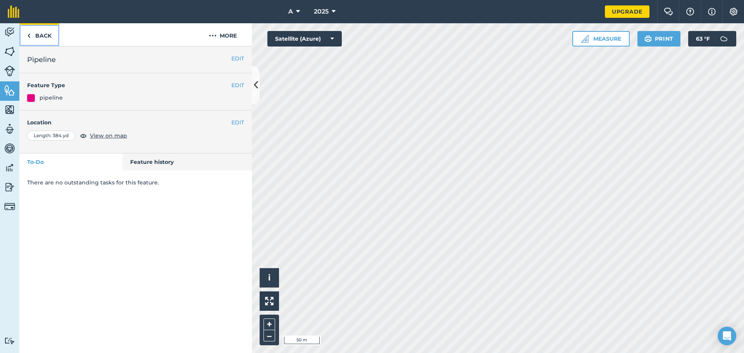
click at [31, 34] on link "Back" at bounding box center [39, 34] width 40 height 23
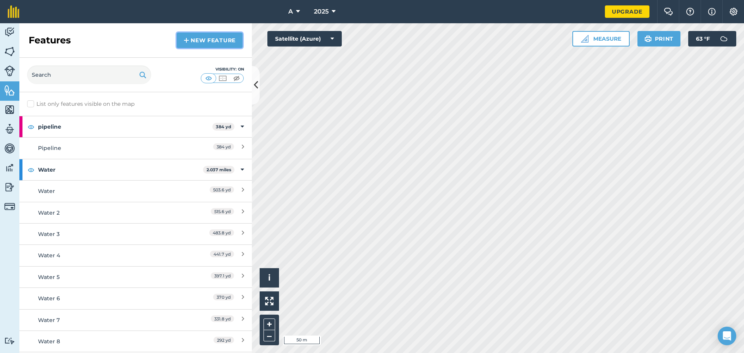
click at [229, 36] on link "New feature" at bounding box center [210, 40] width 66 height 15
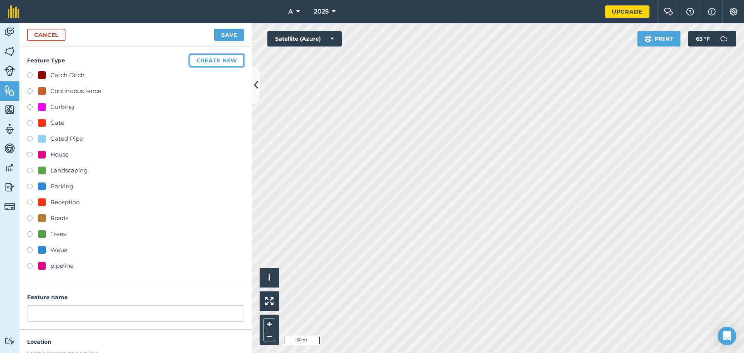
click at [201, 57] on button "Create new" at bounding box center [216, 60] width 55 height 12
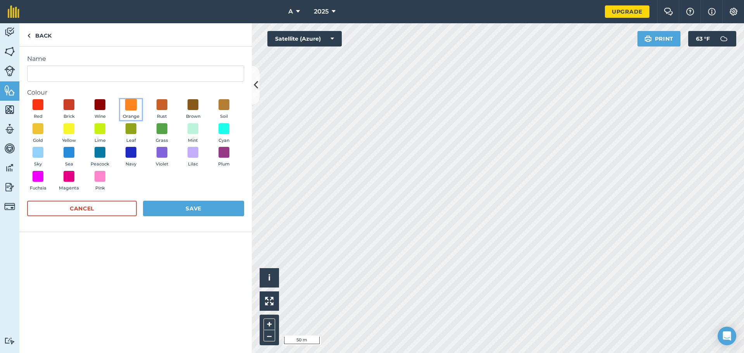
click at [133, 103] on span at bounding box center [131, 105] width 12 height 12
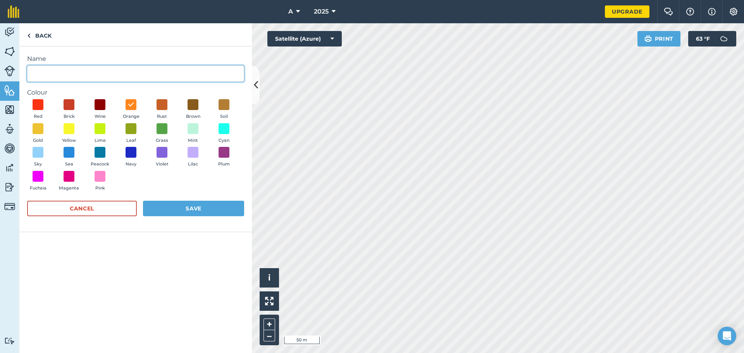
click at [129, 73] on input "Name" at bounding box center [135, 73] width 217 height 16
type input "Gated Pipe"
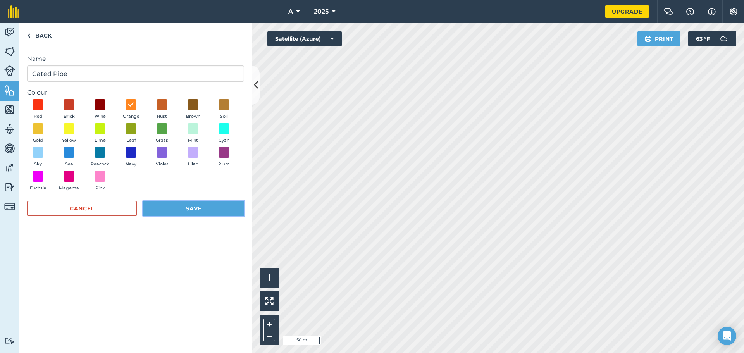
click at [196, 214] on button "Save" at bounding box center [193, 208] width 101 height 15
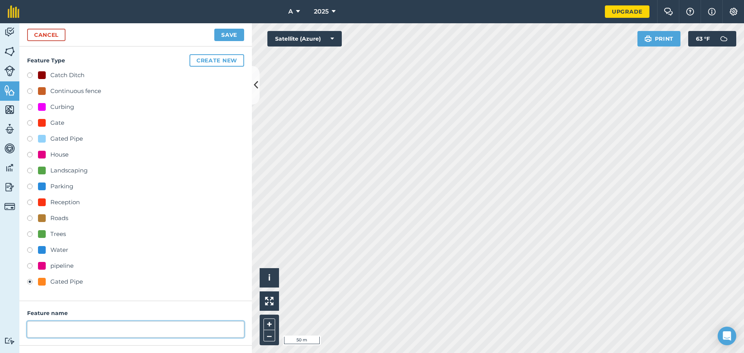
click at [108, 330] on input "text" at bounding box center [135, 329] width 217 height 16
type input "a"
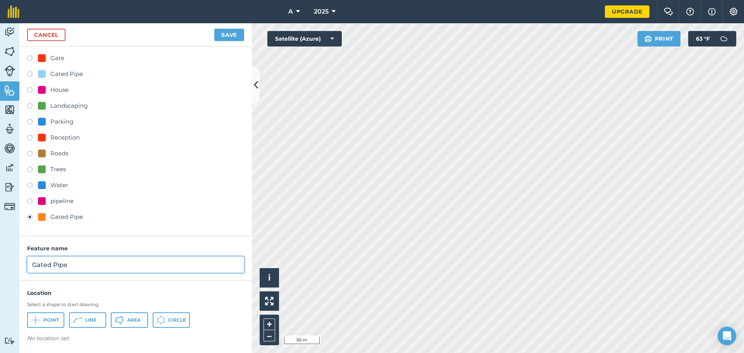
scroll to position [65, 0]
type input "Gated Pipe"
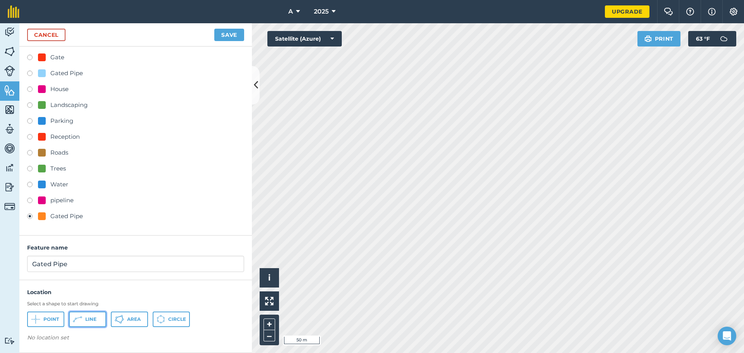
click at [82, 313] on button "Line" at bounding box center [87, 319] width 37 height 15
click at [220, 36] on button "Save" at bounding box center [229, 35] width 30 height 12
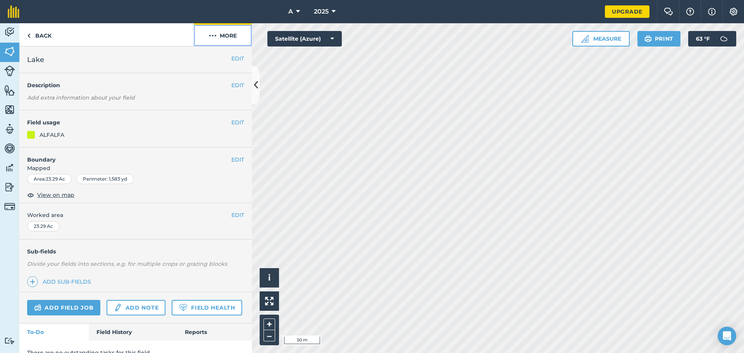
click at [221, 35] on button "More" at bounding box center [223, 34] width 58 height 23
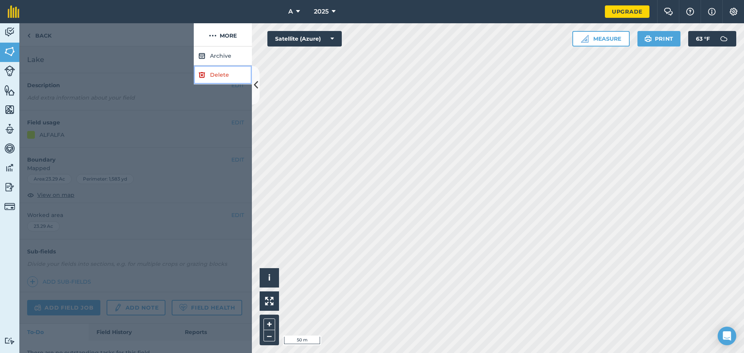
click at [220, 76] on link "Delete" at bounding box center [223, 74] width 58 height 19
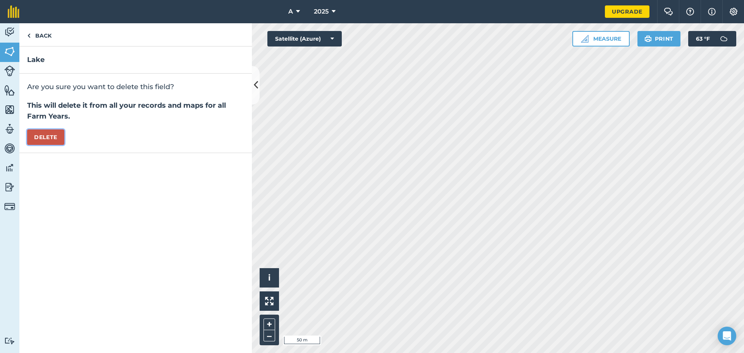
click at [61, 139] on button "Delete" at bounding box center [45, 136] width 37 height 15
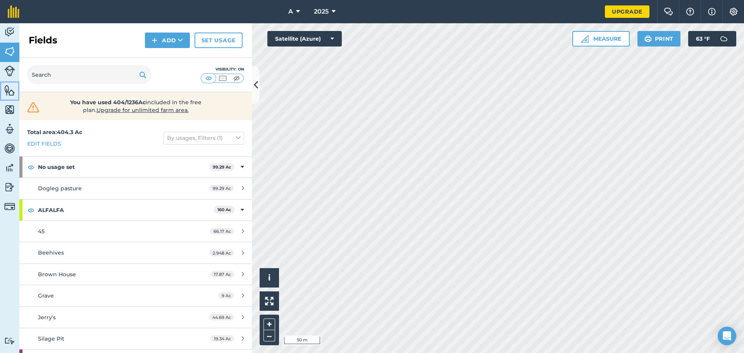
click at [9, 93] on img at bounding box center [9, 90] width 11 height 12
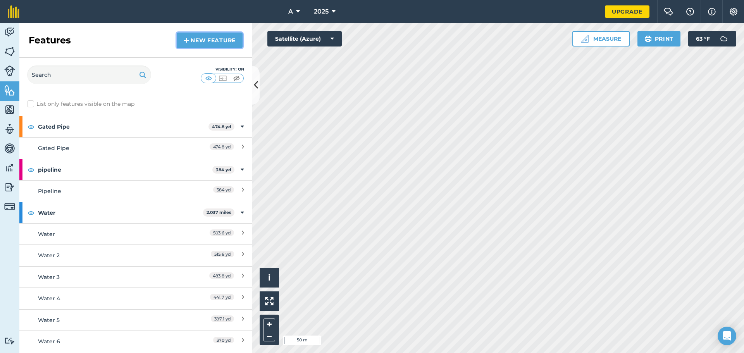
click at [208, 34] on link "New feature" at bounding box center [210, 40] width 66 height 15
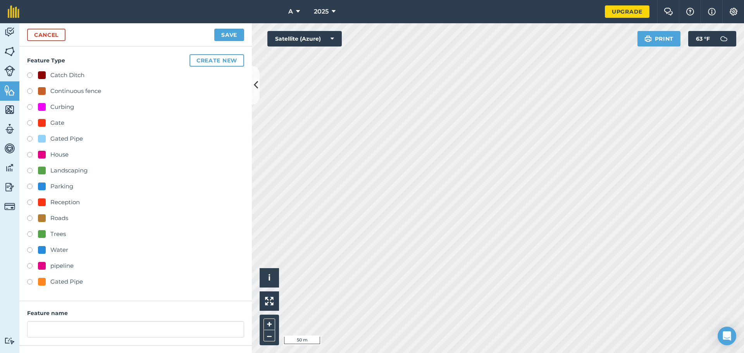
click at [71, 287] on div "Gated Pipe" at bounding box center [135, 282] width 217 height 11
click at [74, 284] on div "Gated Pipe" at bounding box center [66, 281] width 33 height 9
radio input "true"
type input "Gated Pipe 2"
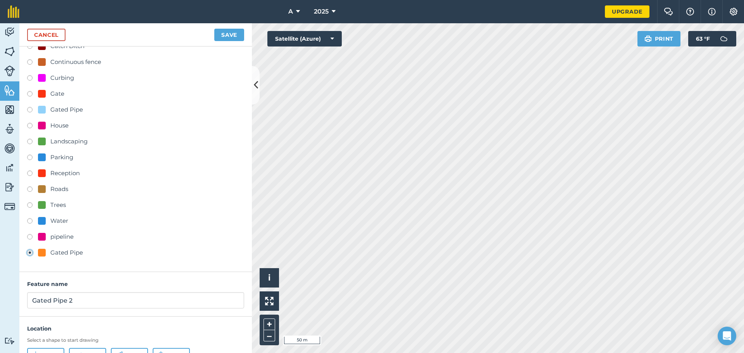
scroll to position [65, 0]
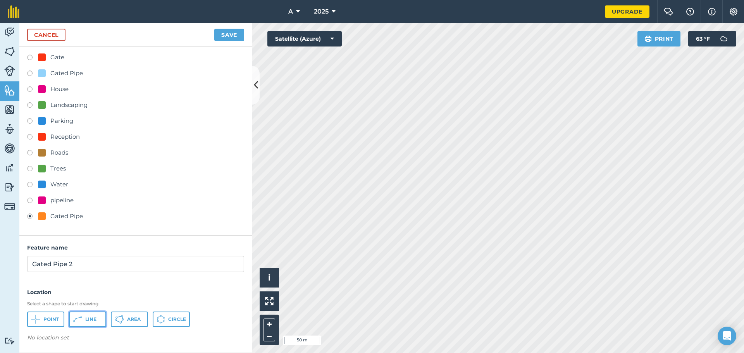
click at [95, 321] on span "Line" at bounding box center [90, 319] width 11 height 6
click at [224, 34] on button "Save" at bounding box center [229, 35] width 30 height 12
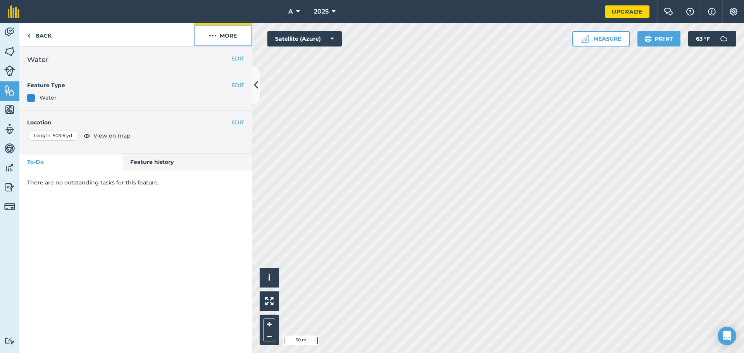
click at [234, 36] on button "More" at bounding box center [223, 34] width 58 height 23
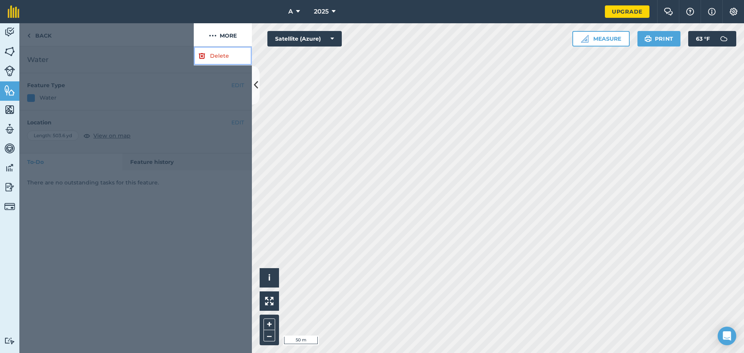
click at [228, 63] on link "Delete" at bounding box center [223, 55] width 58 height 19
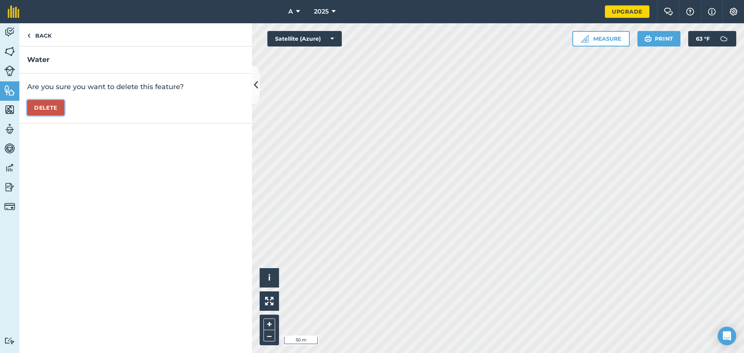
click at [57, 108] on button "Delete" at bounding box center [45, 107] width 37 height 15
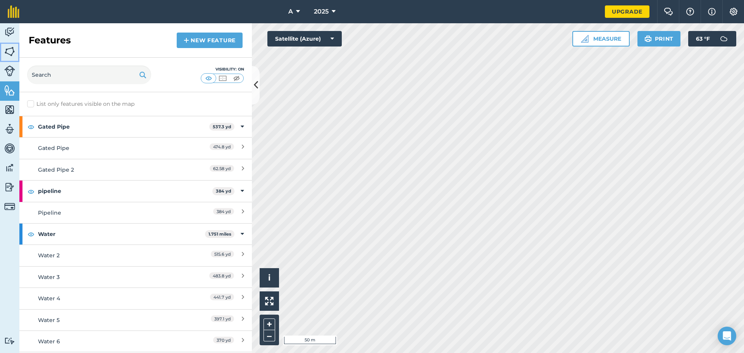
click at [14, 53] on img at bounding box center [9, 52] width 11 height 12
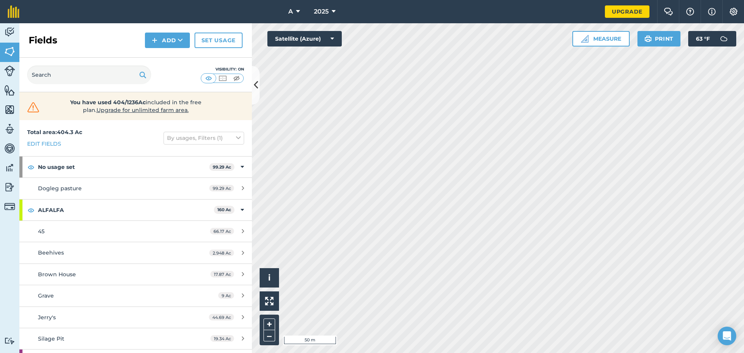
click at [191, 36] on div "Add" at bounding box center [170, 40] width 50 height 15
click at [183, 40] on icon at bounding box center [180, 40] width 5 height 8
click at [160, 57] on link "Draw" at bounding box center [167, 57] width 43 height 17
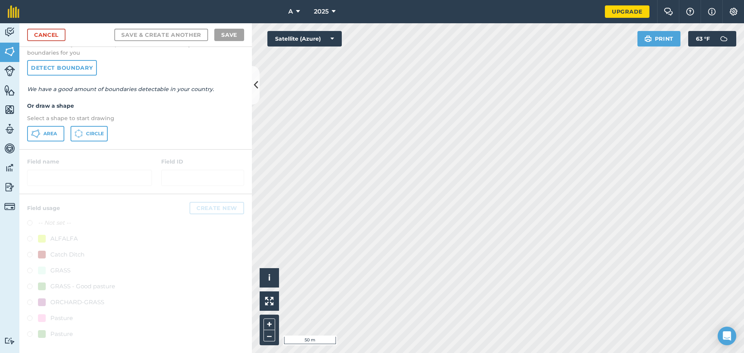
scroll to position [45, 0]
click at [48, 136] on span "Area" at bounding box center [50, 133] width 14 height 6
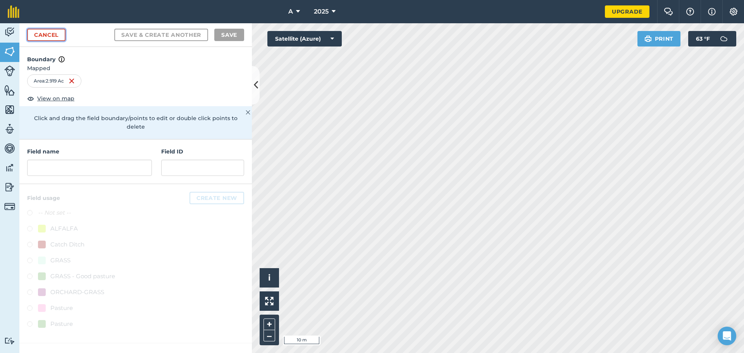
click at [55, 34] on link "Cancel" at bounding box center [46, 35] width 38 height 12
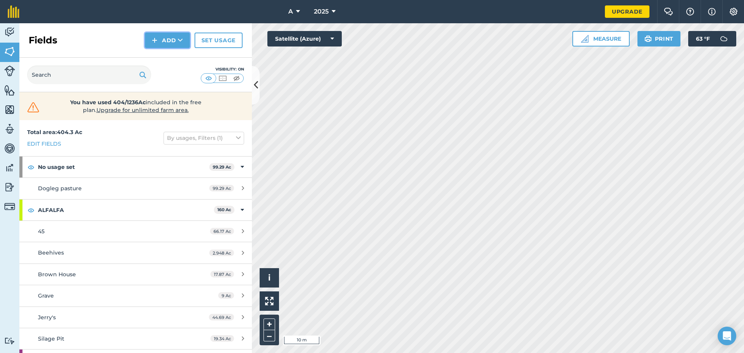
click at [167, 45] on button "Add" at bounding box center [167, 40] width 45 height 15
click at [150, 62] on link "Draw" at bounding box center [167, 57] width 43 height 17
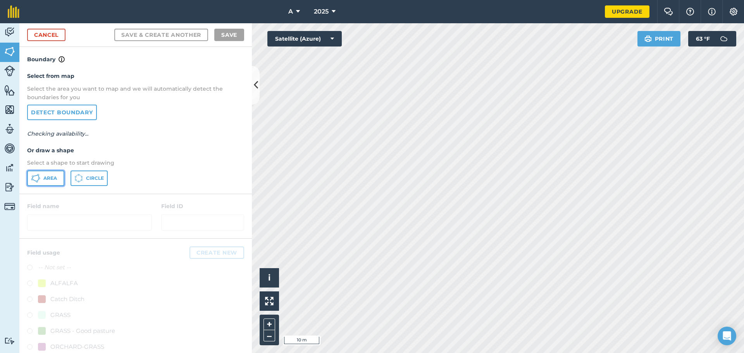
click at [53, 174] on button "Area" at bounding box center [45, 177] width 37 height 15
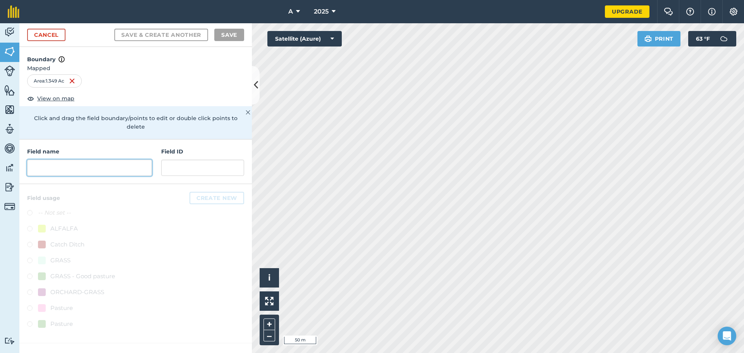
click at [106, 160] on input "text" at bounding box center [89, 168] width 125 height 16
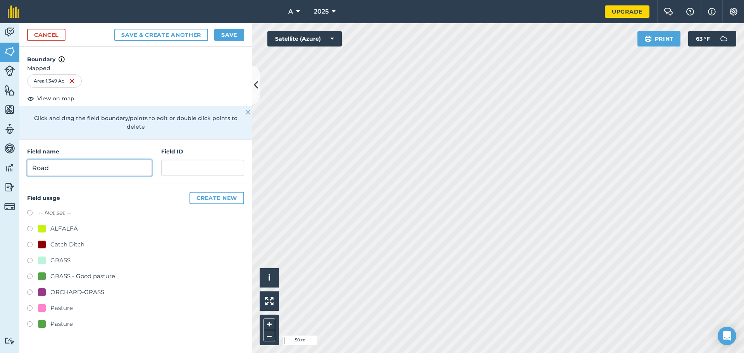
type input "Road"
click at [217, 192] on button "Create new" at bounding box center [216, 198] width 55 height 12
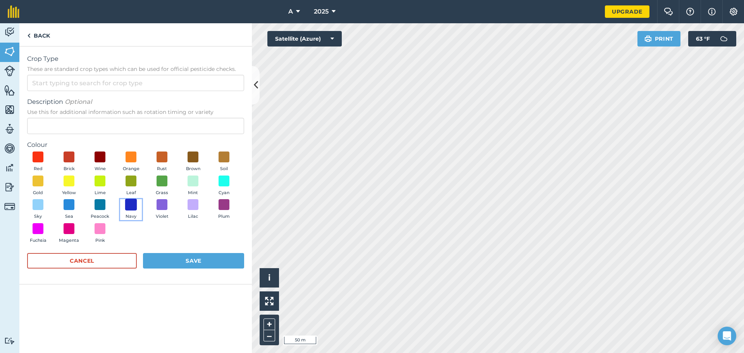
click at [131, 205] on span at bounding box center [131, 205] width 12 height 12
click at [103, 88] on input "Crop Type These are standard crop types which can be used for official pesticid…" at bounding box center [135, 83] width 217 height 16
click at [96, 100] on li "Other" at bounding box center [136, 100] width 216 height 18
type input "Other"
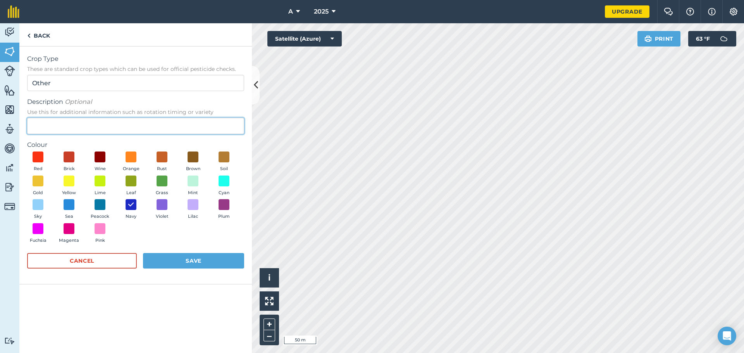
click at [91, 126] on input "Description Optional Use this for additional information such as rotation timin…" at bounding box center [135, 126] width 217 height 16
type input "T"
type input "Road"
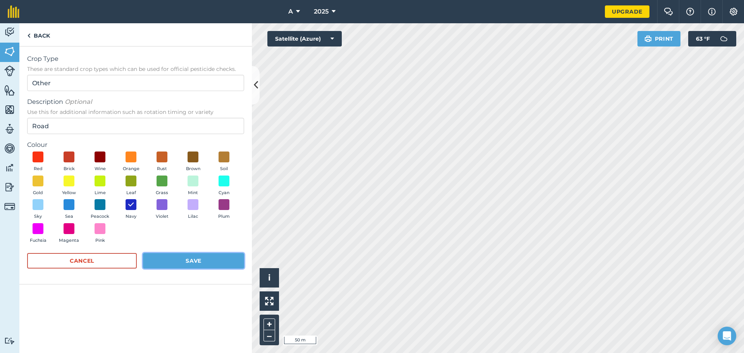
click at [193, 257] on button "Save" at bounding box center [193, 260] width 101 height 15
radio input "true"
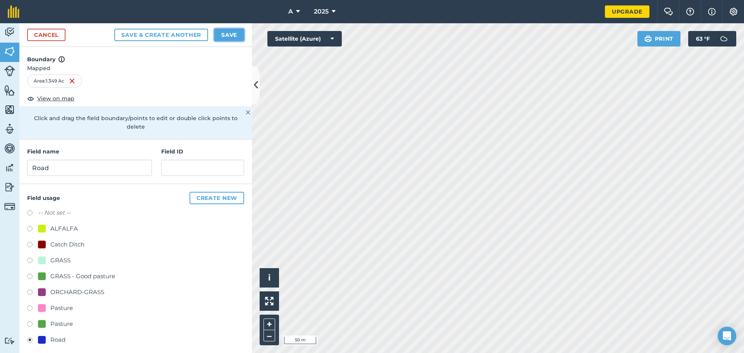
click at [238, 35] on button "Save" at bounding box center [229, 35] width 30 height 12
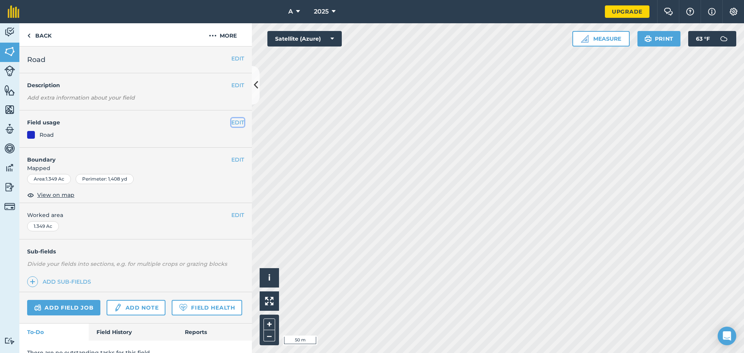
click at [231, 125] on button "EDIT" at bounding box center [237, 122] width 13 height 9
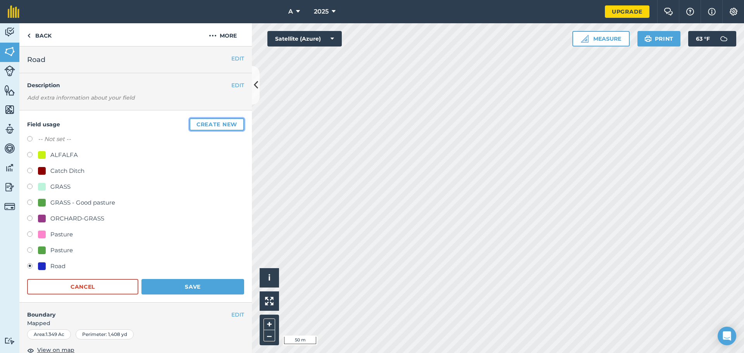
click at [218, 127] on button "Create new" at bounding box center [216, 124] width 55 height 12
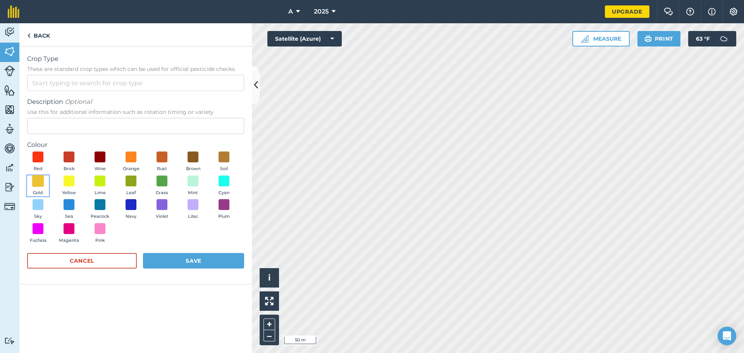
click at [38, 183] on span at bounding box center [38, 181] width 12 height 12
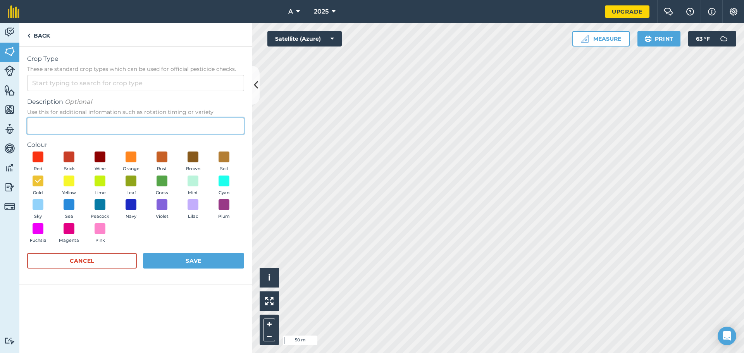
click at [74, 121] on input "Description Optional Use this for additional information such as rotation timin…" at bounding box center [135, 126] width 217 height 16
type input "Road"
drag, startPoint x: 228, startPoint y: 249, endPoint x: 219, endPoint y: 257, distance: 11.6
click at [223, 254] on form "Crop Type These are standard crop types which can be used for official pesticid…" at bounding box center [135, 165] width 217 height 222
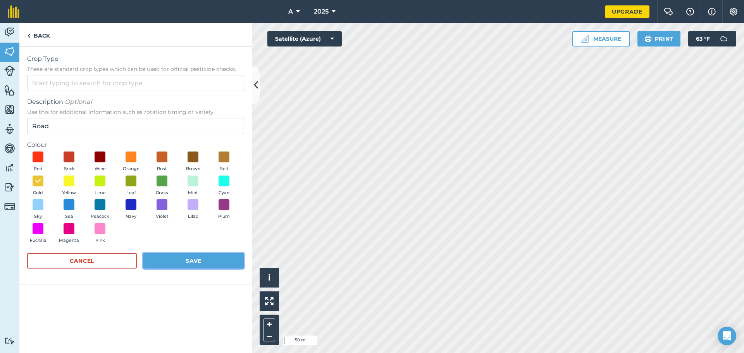
click at [219, 257] on button "Save" at bounding box center [193, 260] width 101 height 15
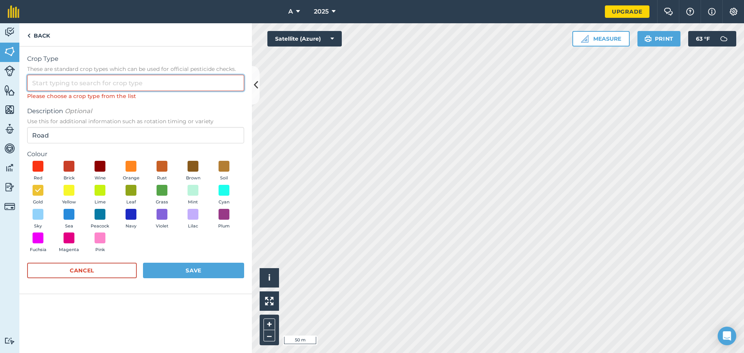
drag, startPoint x: 125, startPoint y: 83, endPoint x: 124, endPoint y: 90, distance: 7.8
click at [125, 83] on input "Crop Type These are standard crop types which can be used for official pesticid…" at bounding box center [135, 83] width 217 height 16
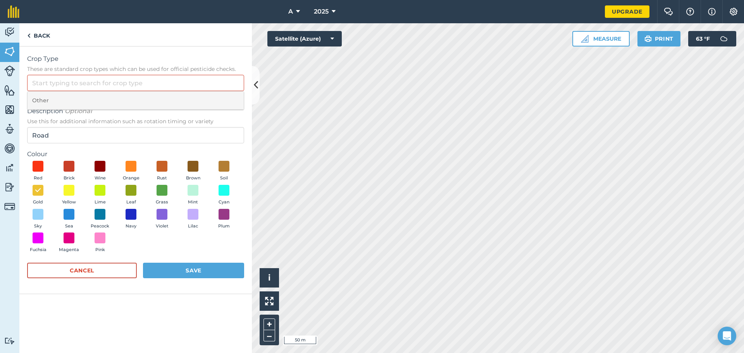
click at [116, 101] on li "Other" at bounding box center [136, 100] width 216 height 18
type input "Other"
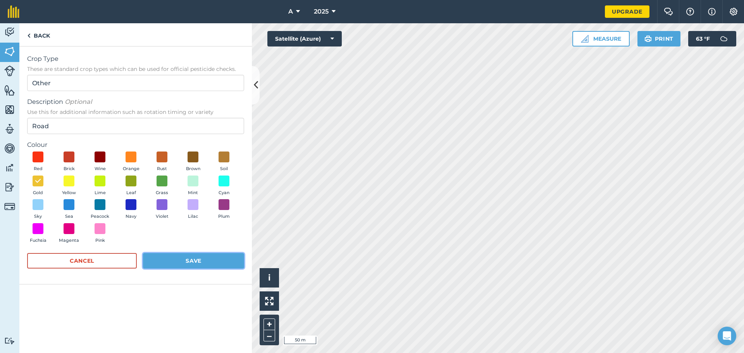
click at [176, 264] on button "Save" at bounding box center [193, 260] width 101 height 15
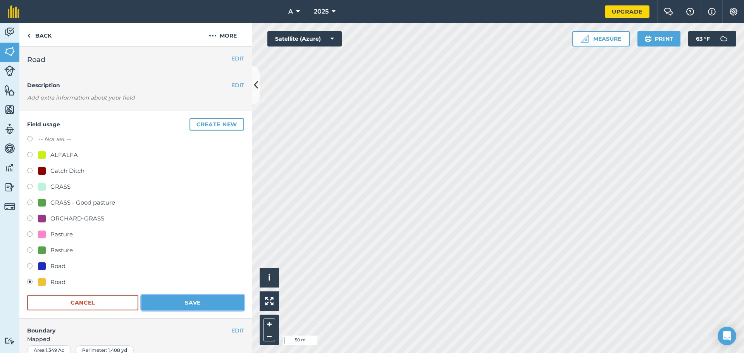
click at [180, 301] on button "Save" at bounding box center [192, 302] width 103 height 15
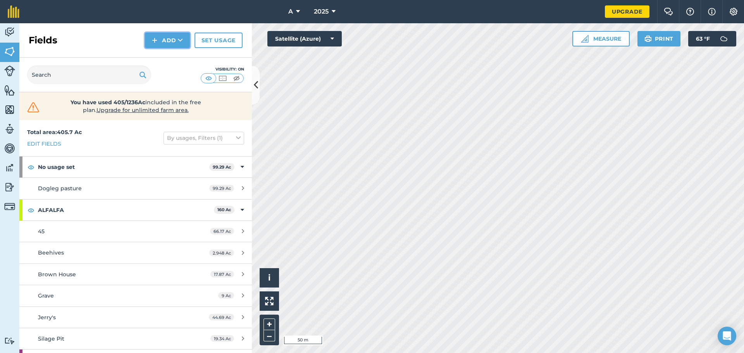
click at [175, 43] on button "Add" at bounding box center [167, 40] width 45 height 15
click at [174, 54] on link "Draw" at bounding box center [167, 57] width 43 height 17
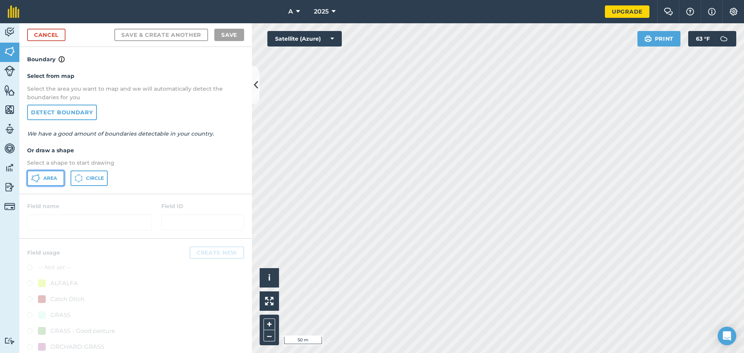
click at [40, 180] on icon at bounding box center [35, 178] width 9 height 9
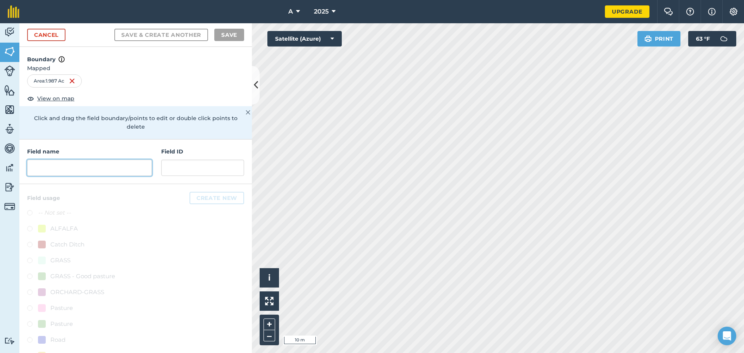
click at [80, 164] on input "text" at bounding box center [89, 168] width 125 height 16
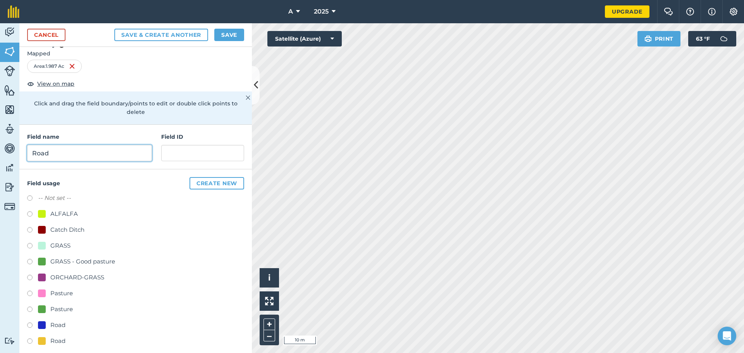
scroll to position [22, 0]
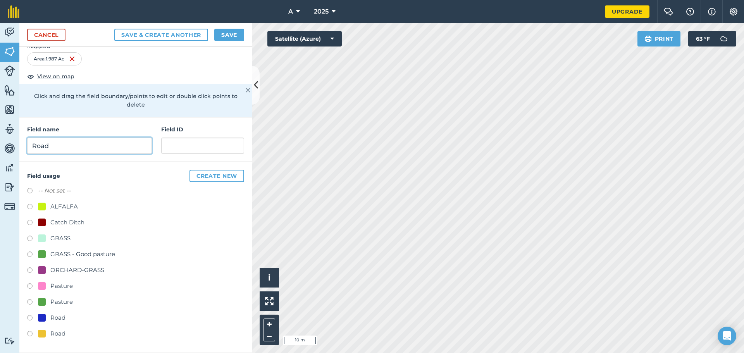
type input "Road"
click at [60, 331] on div "Road" at bounding box center [57, 333] width 15 height 9
radio input "true"
click at [237, 31] on button "Save" at bounding box center [229, 35] width 30 height 12
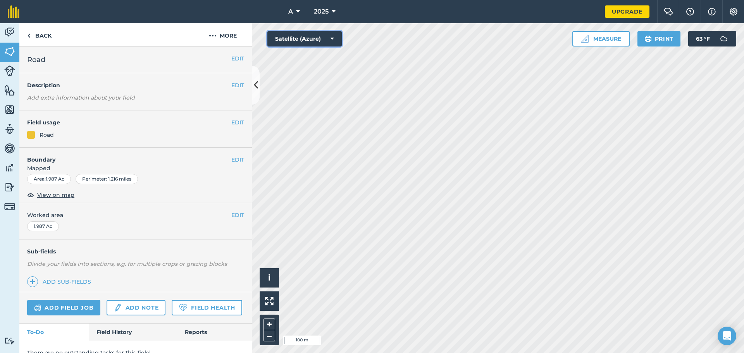
click at [338, 40] on button "Satellite (Azure)" at bounding box center [304, 38] width 74 height 15
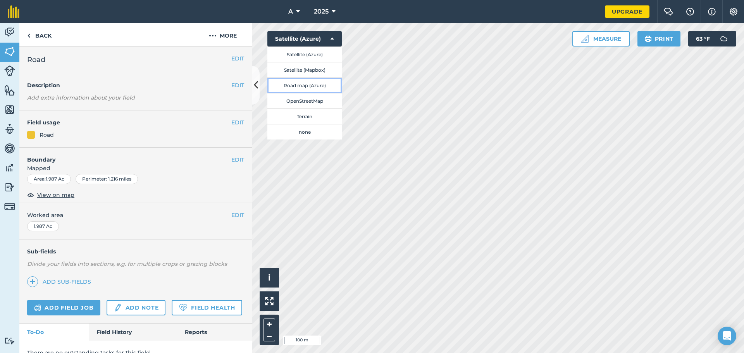
click at [322, 87] on button "Road map (Azure)" at bounding box center [304, 84] width 74 height 15
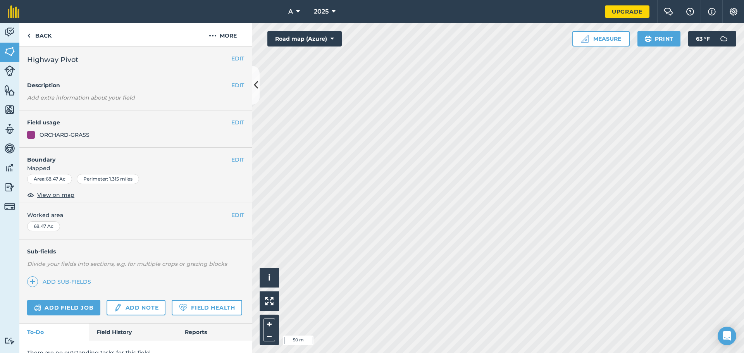
click at [224, 60] on h2 "Highway Pivot" at bounding box center [129, 59] width 204 height 11
click at [232, 57] on button "EDIT" at bounding box center [237, 58] width 13 height 9
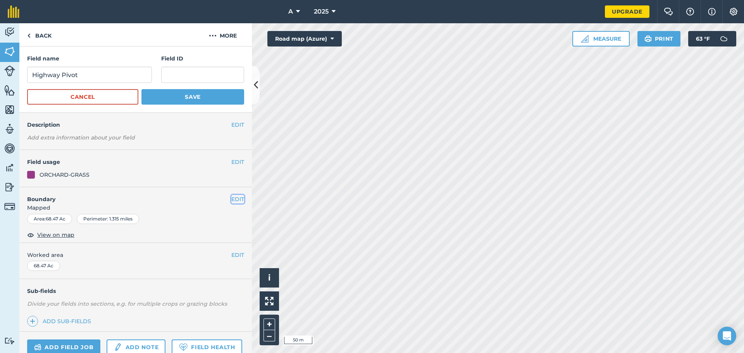
click at [231, 197] on button "EDIT" at bounding box center [237, 199] width 13 height 9
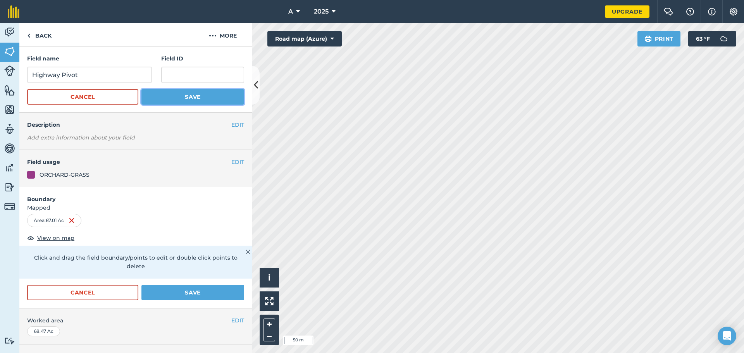
click at [174, 99] on button "Save" at bounding box center [192, 96] width 103 height 15
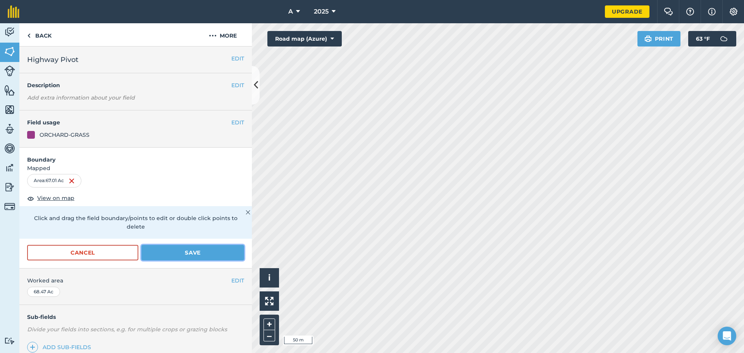
click at [191, 251] on button "Save" at bounding box center [192, 252] width 103 height 15
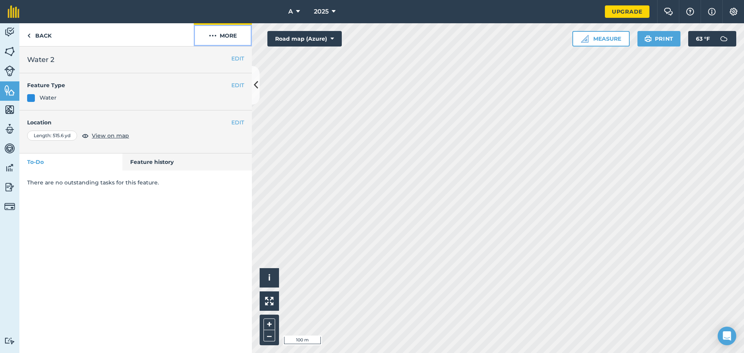
click at [232, 35] on button "More" at bounding box center [223, 34] width 58 height 23
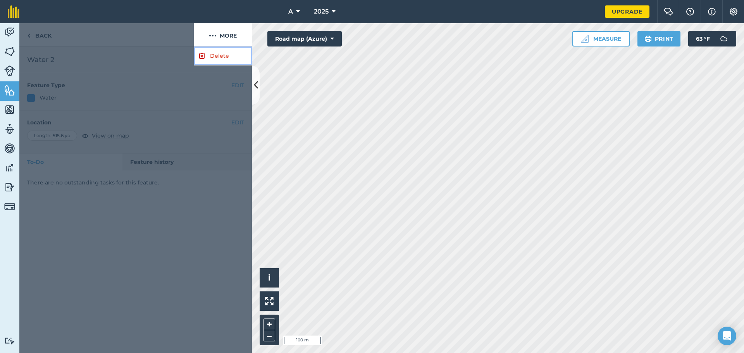
click at [221, 62] on link "Delete" at bounding box center [223, 55] width 58 height 19
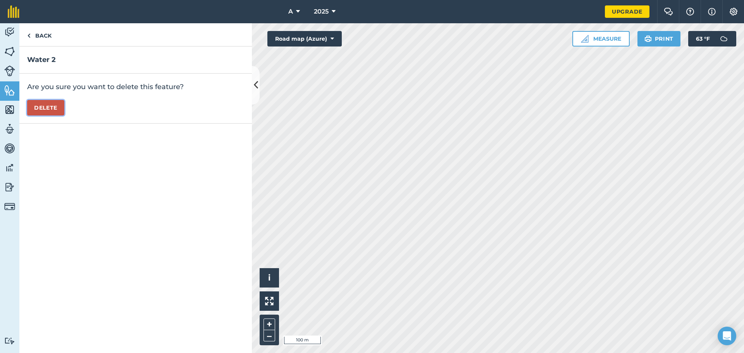
click at [38, 107] on button "Delete" at bounding box center [45, 107] width 37 height 15
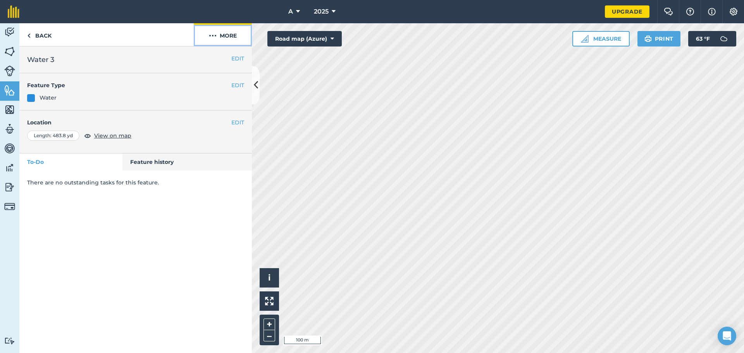
click at [216, 30] on button "More" at bounding box center [223, 34] width 58 height 23
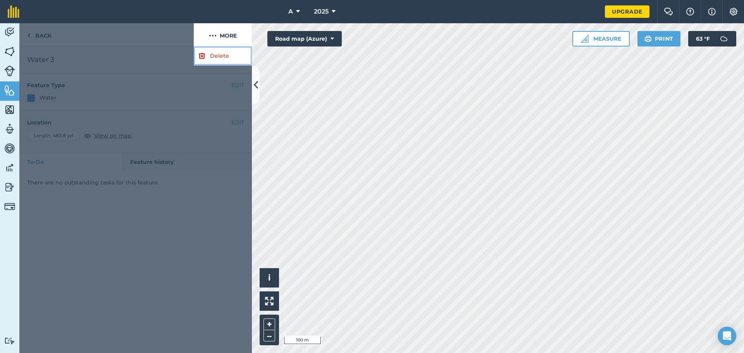
click at [215, 62] on link "Delete" at bounding box center [223, 55] width 58 height 19
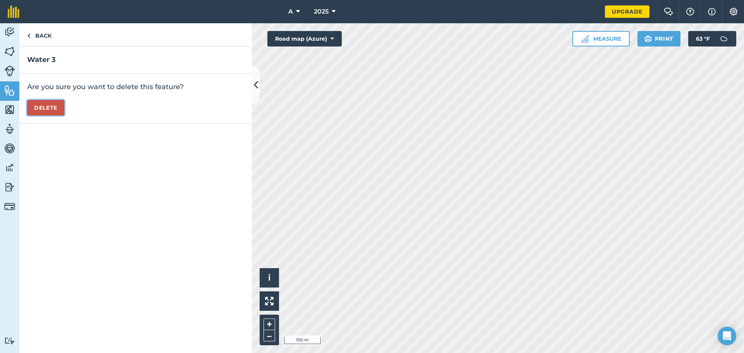
click at [41, 112] on button "Delete" at bounding box center [45, 107] width 37 height 15
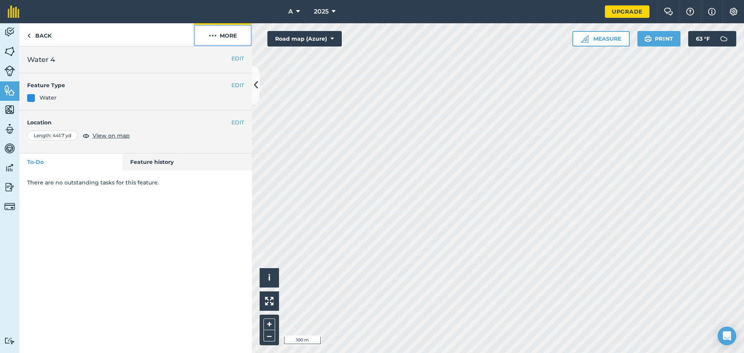
click at [219, 40] on button "More" at bounding box center [223, 34] width 58 height 23
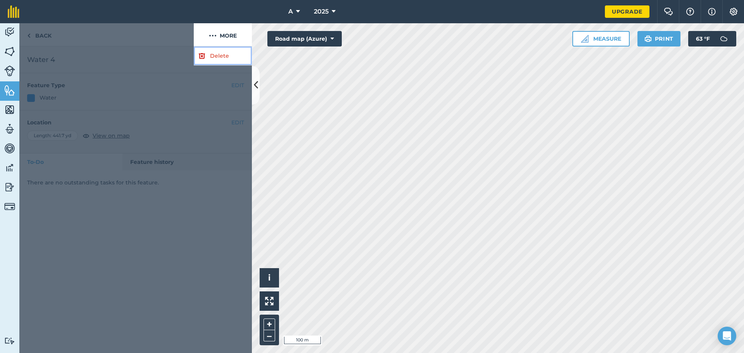
click at [217, 55] on link "Delete" at bounding box center [223, 55] width 58 height 19
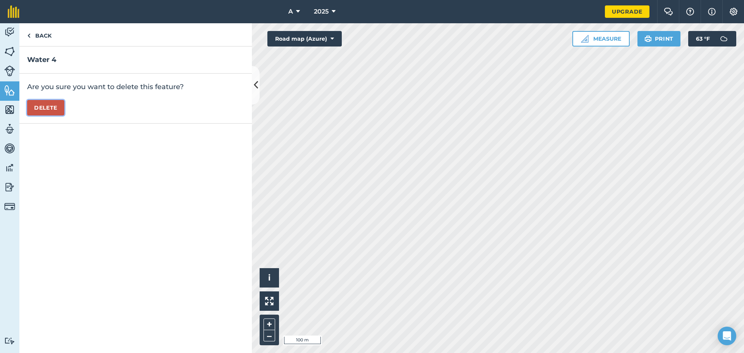
click at [62, 109] on button "Delete" at bounding box center [45, 107] width 37 height 15
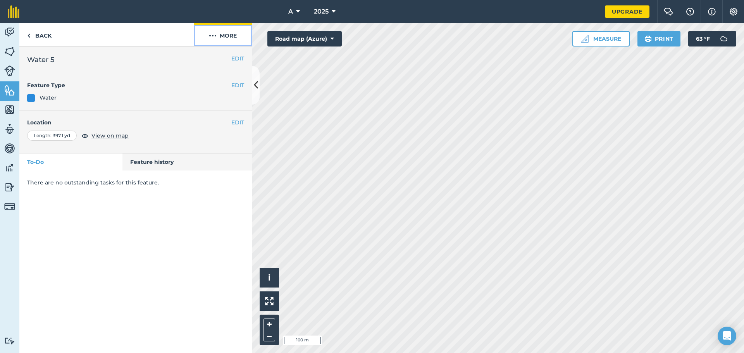
click at [226, 37] on button "More" at bounding box center [223, 34] width 58 height 23
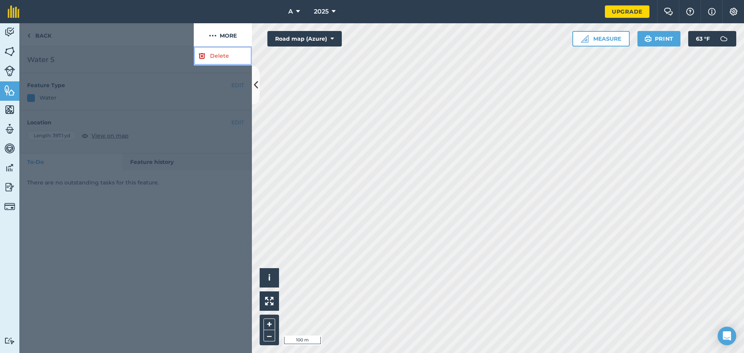
click at [214, 57] on link "Delete" at bounding box center [223, 55] width 58 height 19
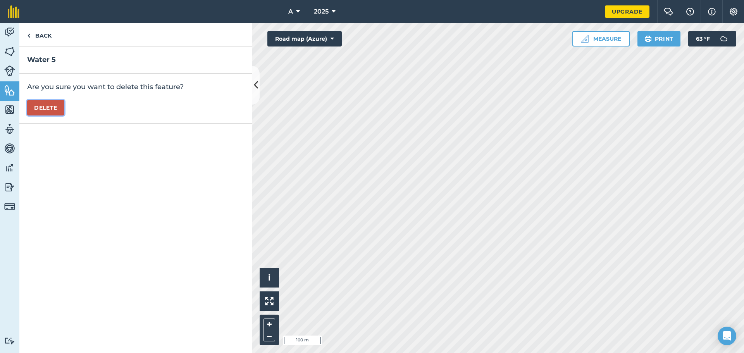
drag, startPoint x: 46, startPoint y: 111, endPoint x: 50, endPoint y: 110, distance: 4.0
click at [49, 110] on button "Delete" at bounding box center [45, 107] width 37 height 15
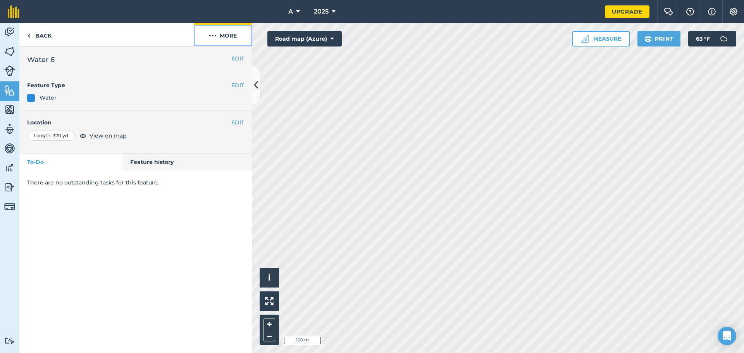
click at [226, 34] on button "More" at bounding box center [223, 34] width 58 height 23
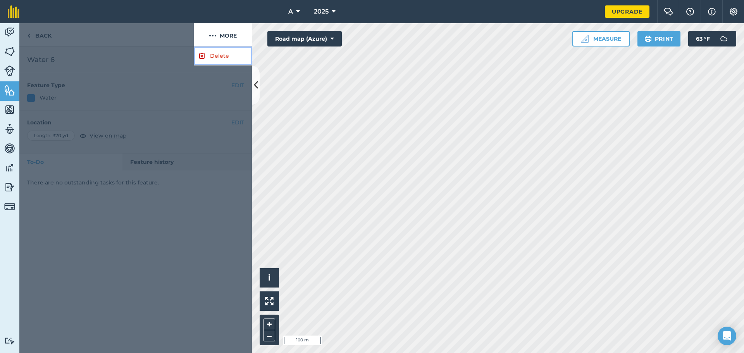
click at [216, 58] on link "Delete" at bounding box center [223, 55] width 58 height 19
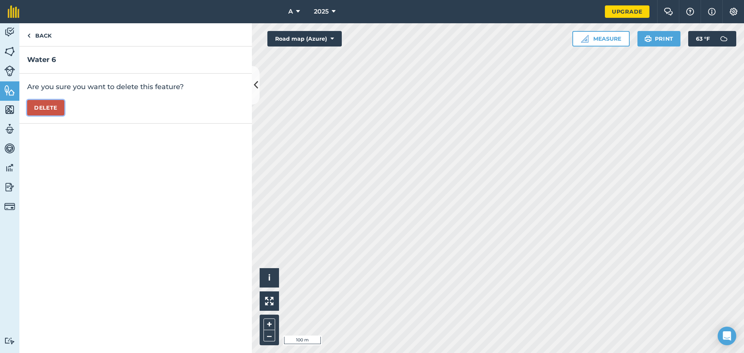
drag, startPoint x: 58, startPoint y: 111, endPoint x: 112, endPoint y: 121, distance: 54.7
click at [59, 111] on button "Delete" at bounding box center [45, 107] width 37 height 15
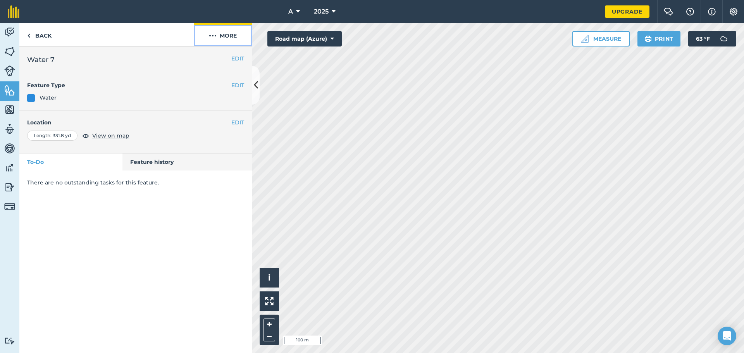
click at [238, 35] on button "More" at bounding box center [223, 34] width 58 height 23
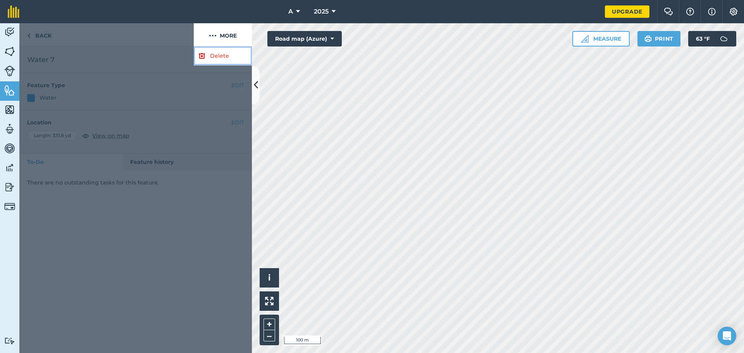
click at [229, 55] on link "Delete" at bounding box center [223, 55] width 58 height 19
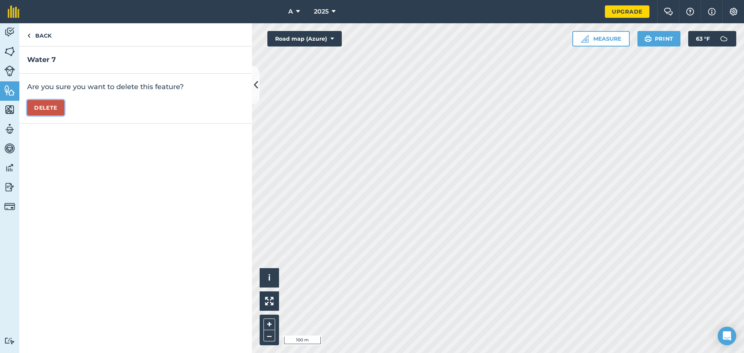
click at [53, 112] on button "Delete" at bounding box center [45, 107] width 37 height 15
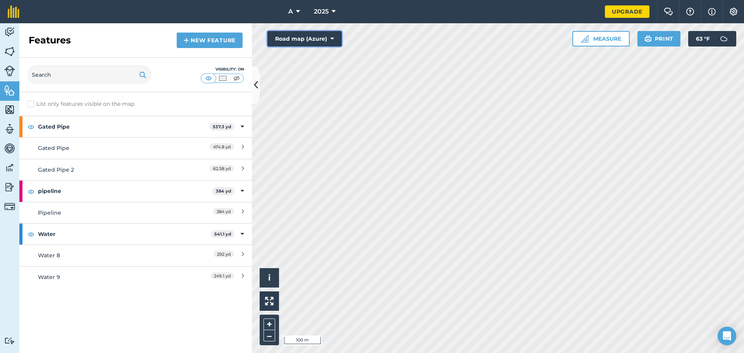
click at [319, 40] on button "Road map (Azure)" at bounding box center [304, 38] width 74 height 15
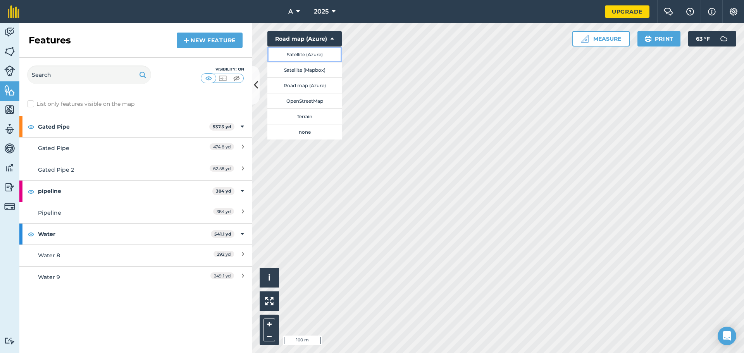
click at [320, 53] on button "Satellite (Azure)" at bounding box center [304, 53] width 74 height 15
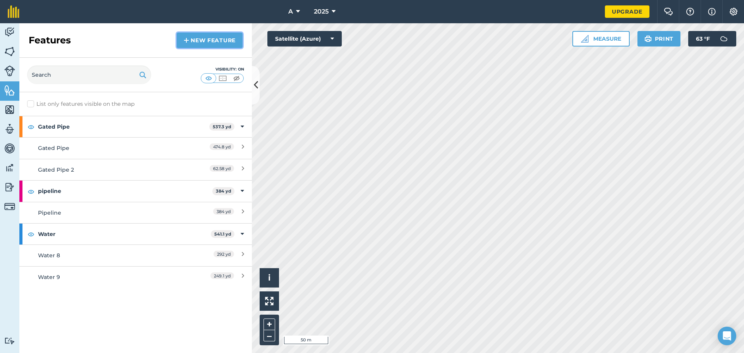
click at [188, 42] on img at bounding box center [186, 40] width 5 height 9
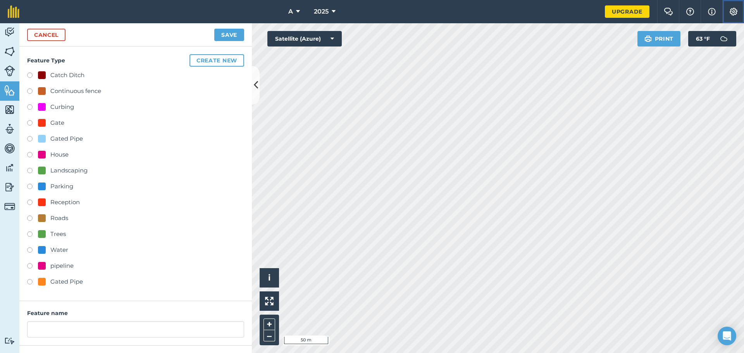
click at [734, 12] on img at bounding box center [733, 12] width 9 height 8
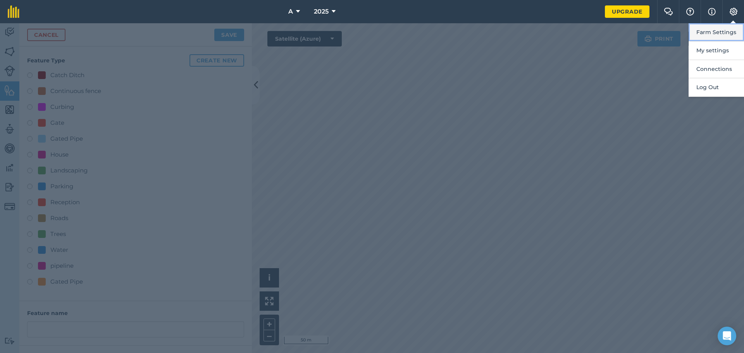
click at [723, 26] on button "Farm Settings" at bounding box center [716, 32] width 55 height 18
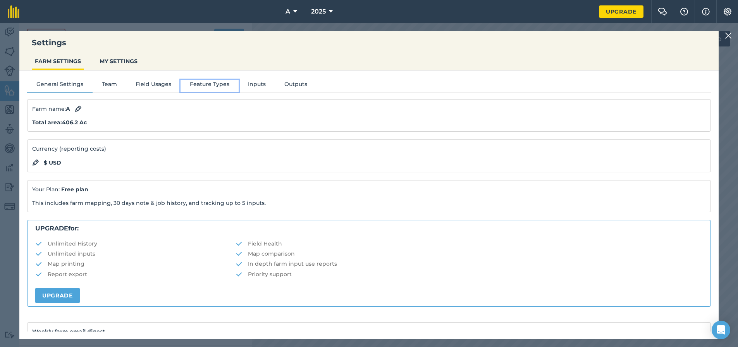
click at [203, 83] on button "Feature Types" at bounding box center [210, 86] width 58 height 12
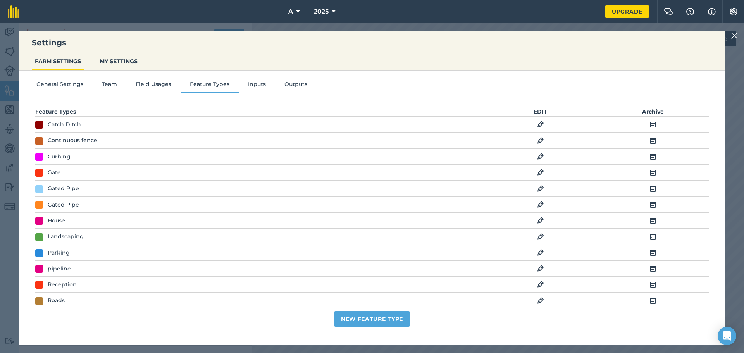
click at [649, 138] on img at bounding box center [652, 140] width 7 height 9
click at [649, 139] on img at bounding box center [652, 140] width 7 height 9
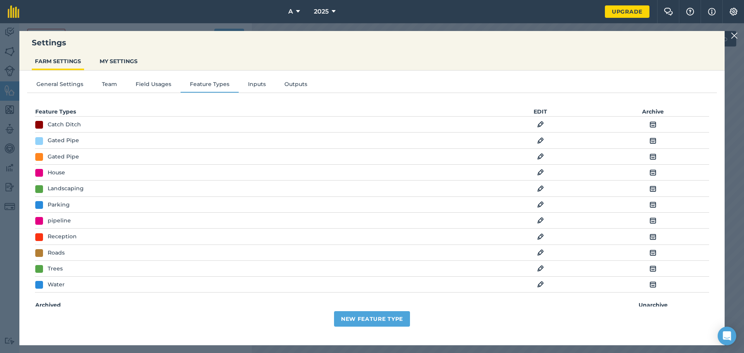
click at [649, 139] on img at bounding box center [652, 140] width 7 height 9
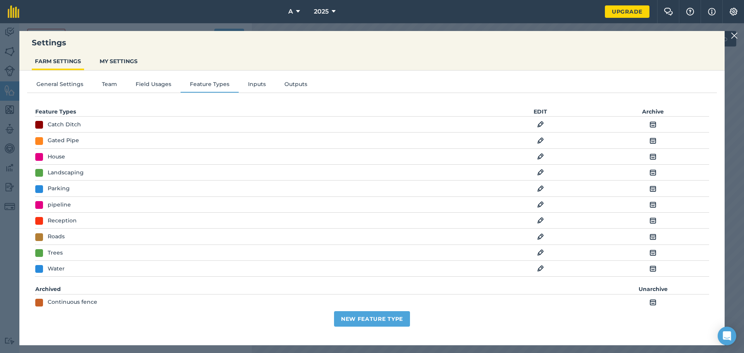
click at [649, 158] on img at bounding box center [652, 156] width 7 height 9
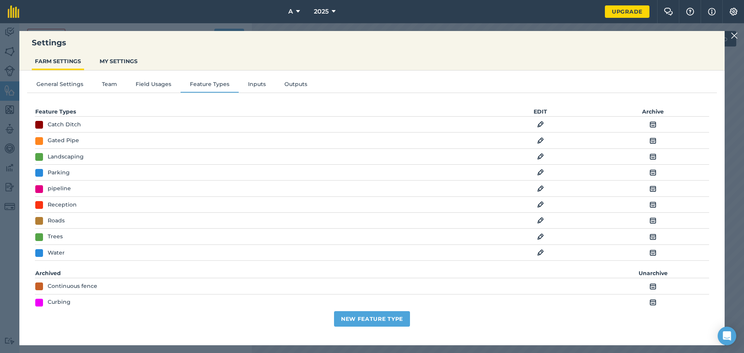
click at [649, 158] on img at bounding box center [652, 156] width 7 height 9
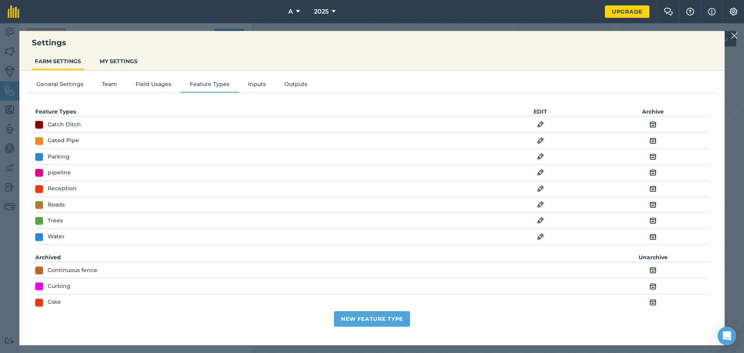
click at [649, 158] on img at bounding box center [652, 156] width 7 height 9
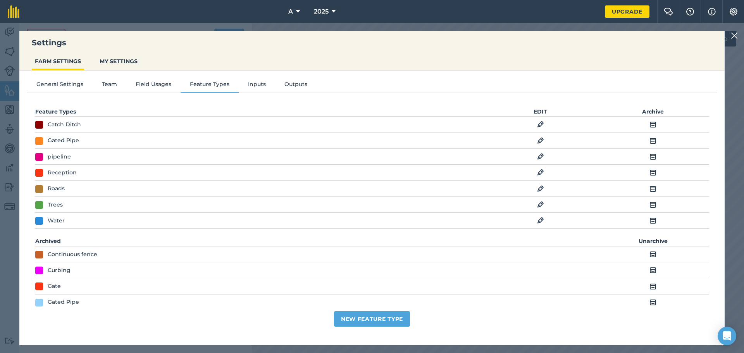
click at [649, 172] on img at bounding box center [652, 172] width 7 height 9
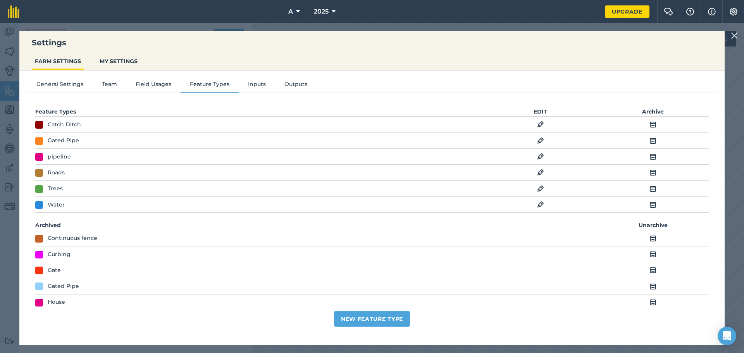
click at [649, 172] on img at bounding box center [652, 172] width 7 height 9
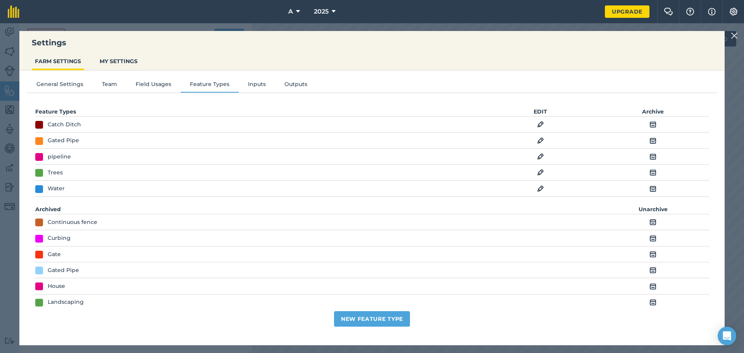
click at [649, 172] on img at bounding box center [652, 172] width 7 height 9
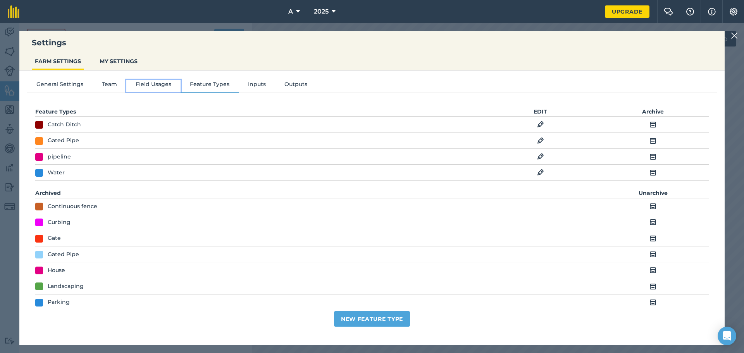
click at [158, 88] on button "Field Usages" at bounding box center [153, 86] width 54 height 12
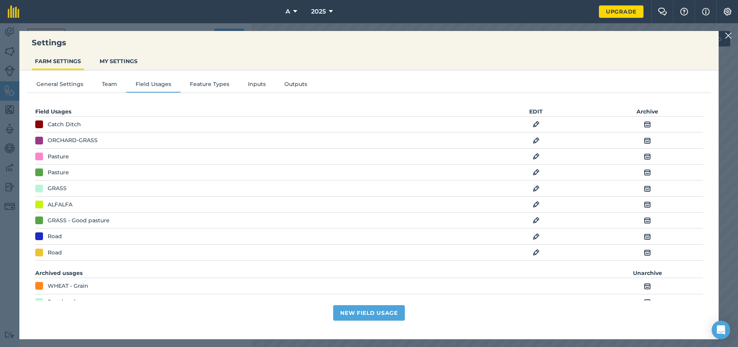
click at [649, 235] on img at bounding box center [647, 236] width 7 height 9
click at [732, 38] on img at bounding box center [728, 35] width 7 height 9
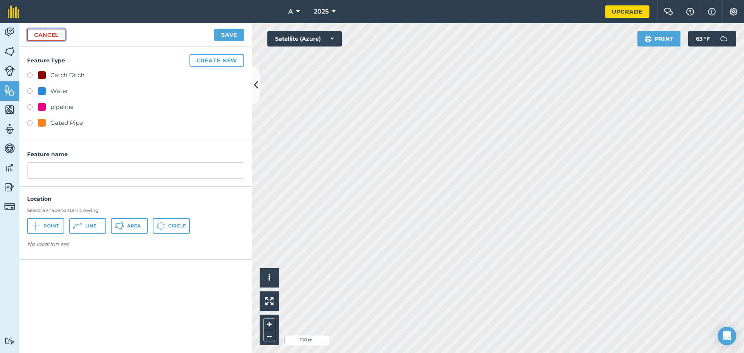
click at [59, 40] on link "Cancel" at bounding box center [46, 35] width 38 height 12
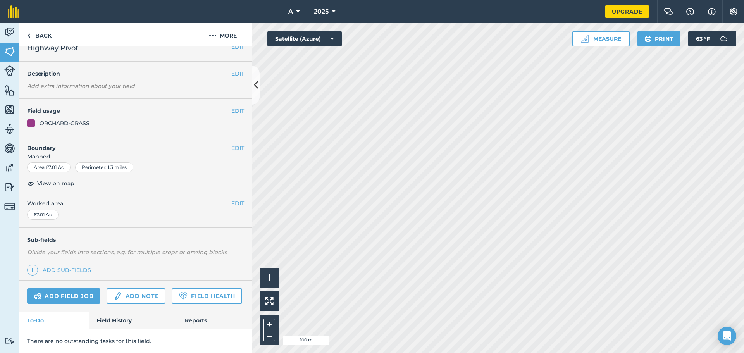
scroll to position [33, 0]
click at [331, 12] on button "2025" at bounding box center [325, 11] width 28 height 23
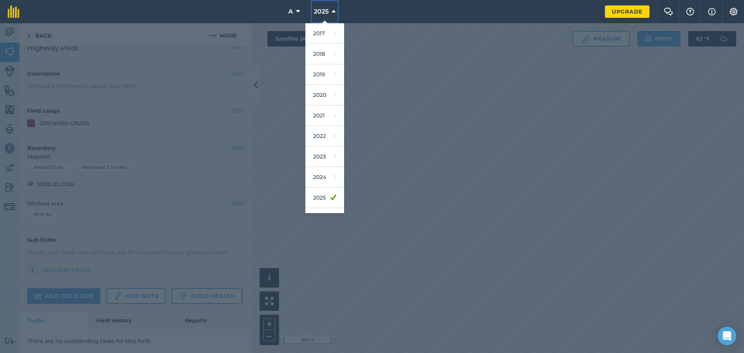
click at [331, 12] on button "2025" at bounding box center [325, 11] width 28 height 23
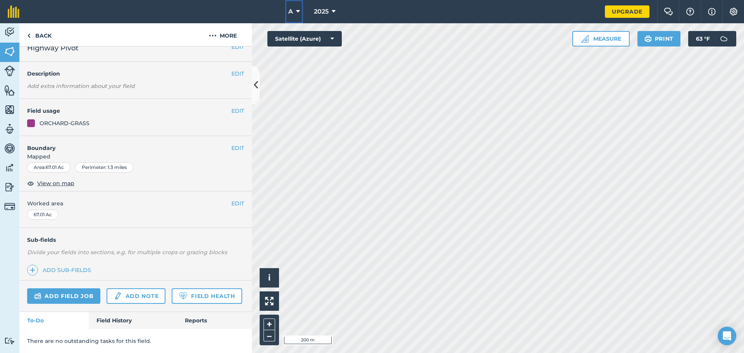
click at [300, 8] on icon at bounding box center [298, 11] width 4 height 9
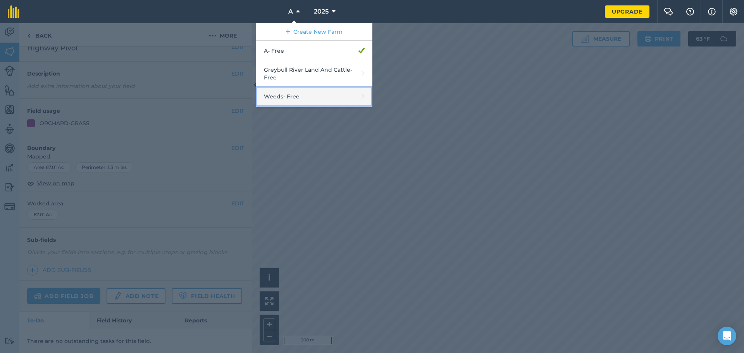
click at [295, 102] on link "Weeds - Free" at bounding box center [314, 96] width 116 height 21
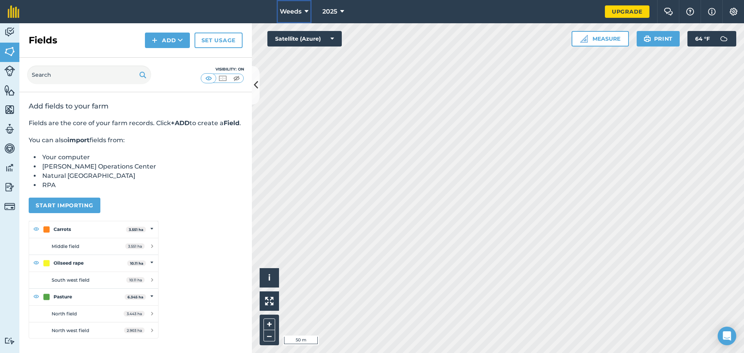
click at [293, 15] on span "Weeds" at bounding box center [291, 11] width 22 height 9
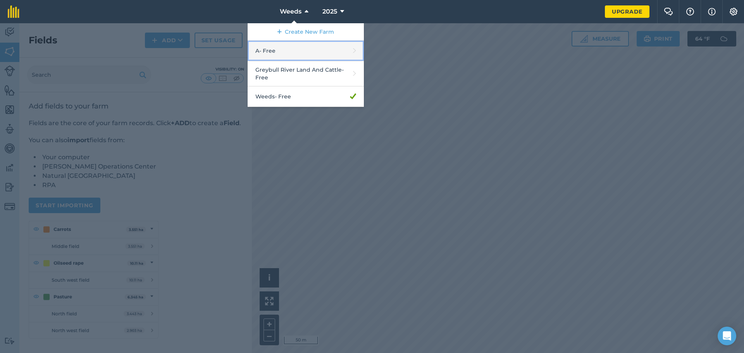
click at [292, 51] on link "A - Free" at bounding box center [306, 51] width 116 height 21
